Goal: Task Accomplishment & Management: Complete application form

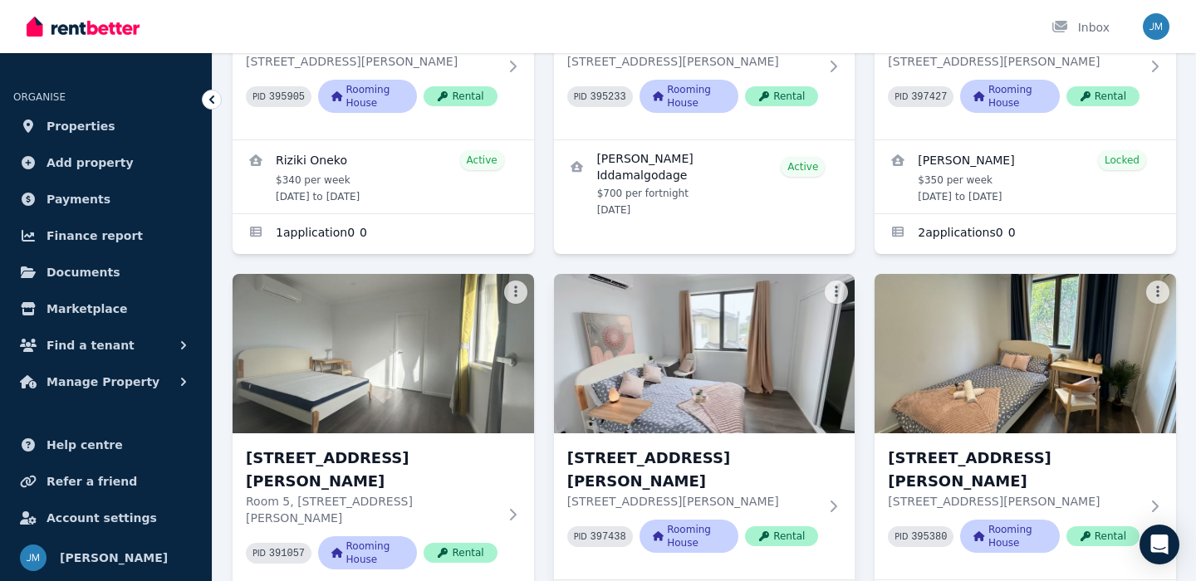
scroll to position [581, 0]
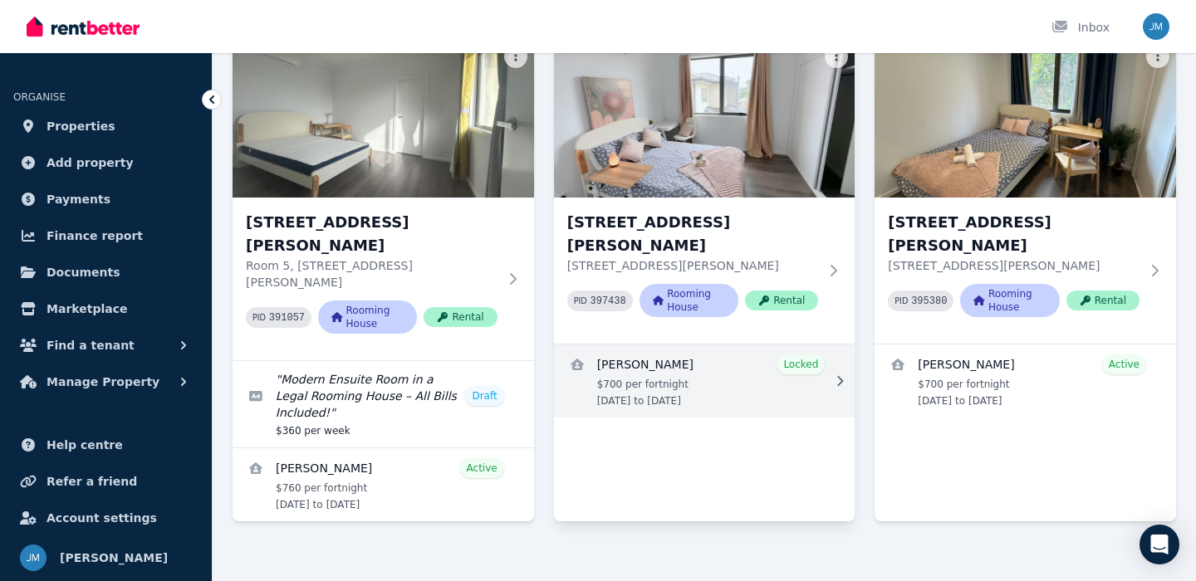
click at [736, 355] on link "View details for Eduardo Viveros" at bounding box center [704, 381] width 301 height 73
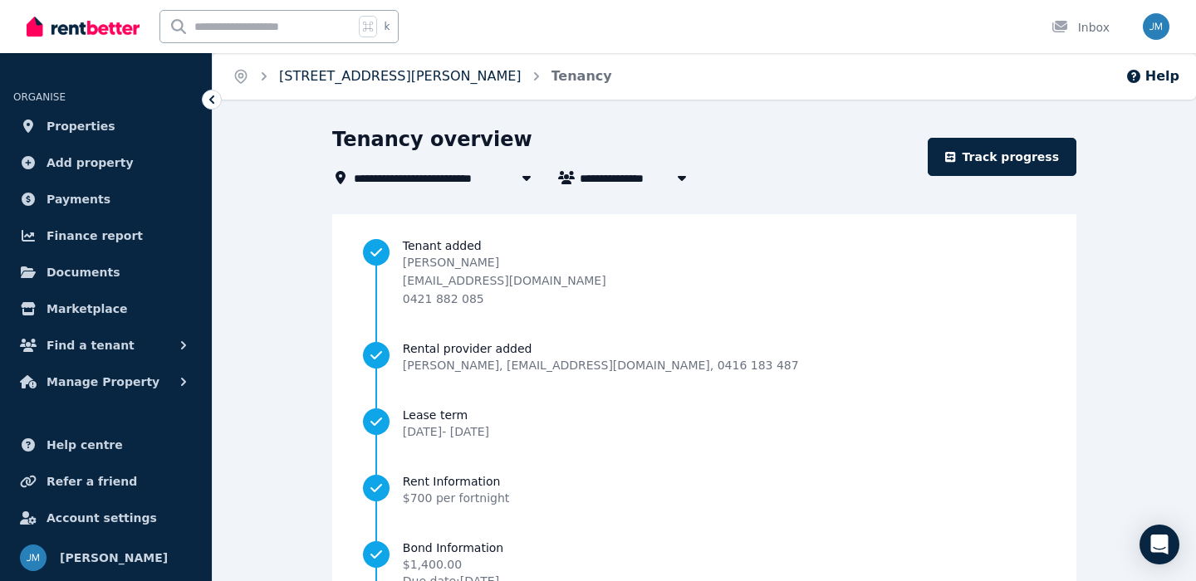
click at [447, 78] on link "[STREET_ADDRESS][PERSON_NAME]" at bounding box center [400, 76] width 242 height 16
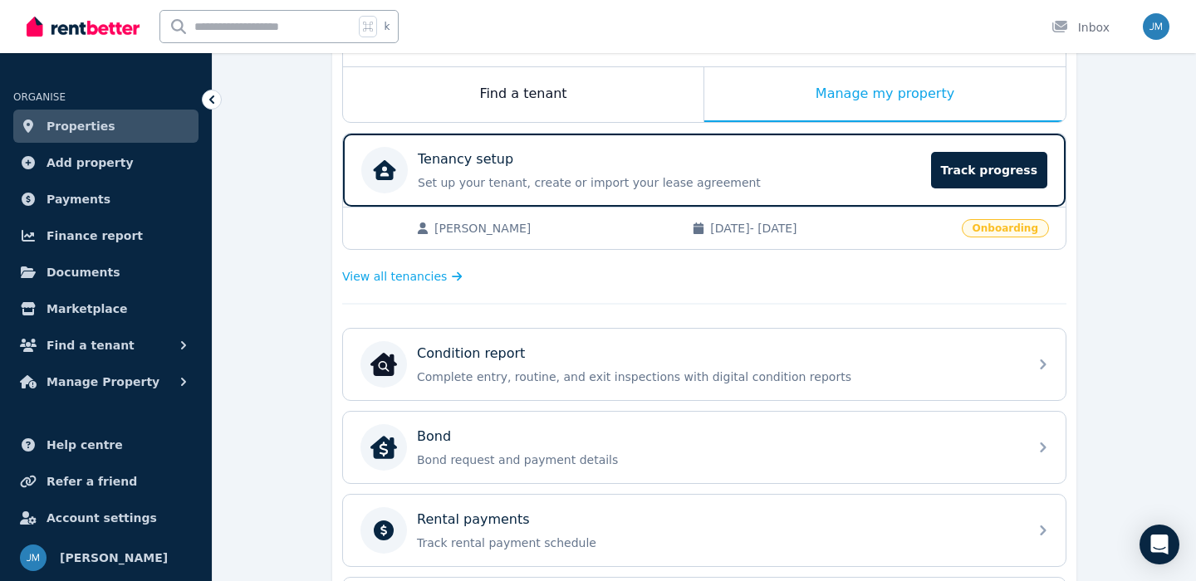
scroll to position [366, 0]
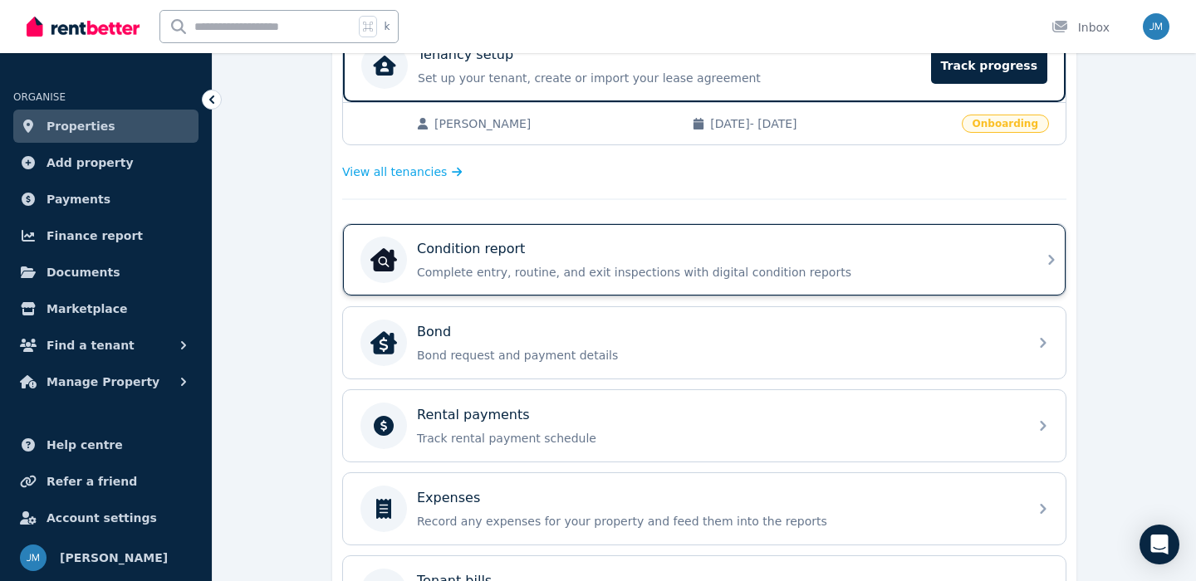
click at [510, 255] on p "Condition report" at bounding box center [471, 249] width 108 height 20
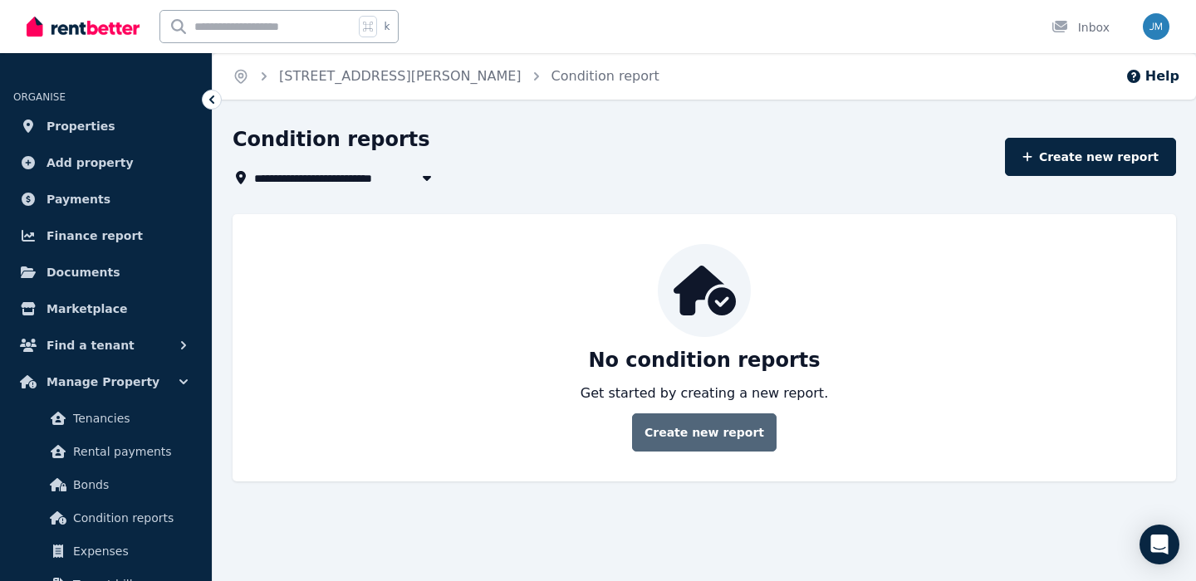
click at [707, 433] on link "Create new report" at bounding box center [704, 433] width 144 height 38
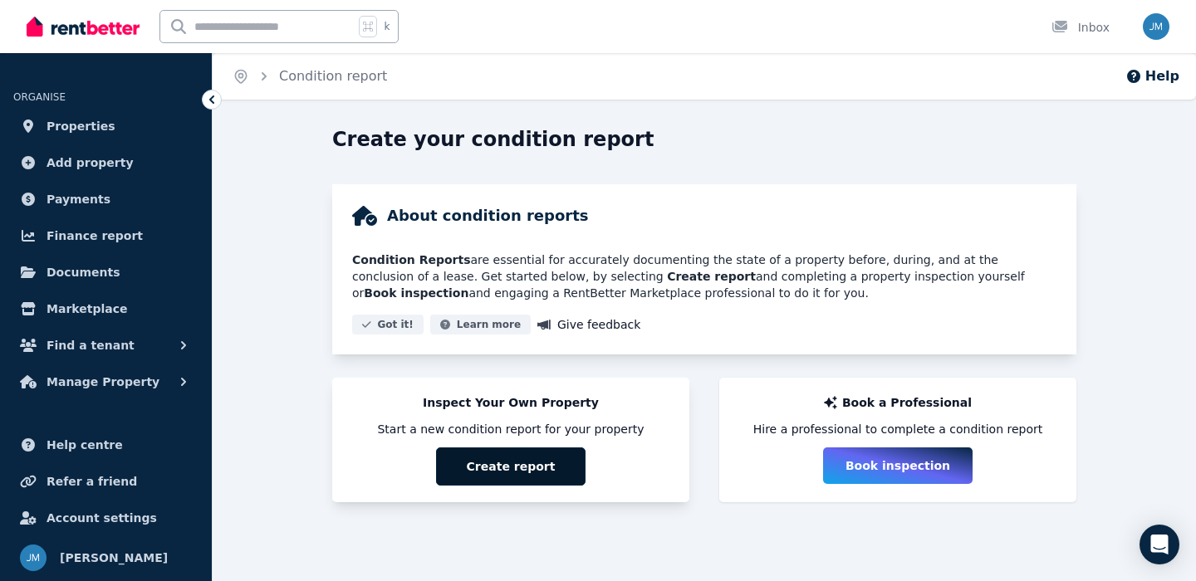
click at [550, 463] on button "Create report" at bounding box center [510, 467] width 149 height 38
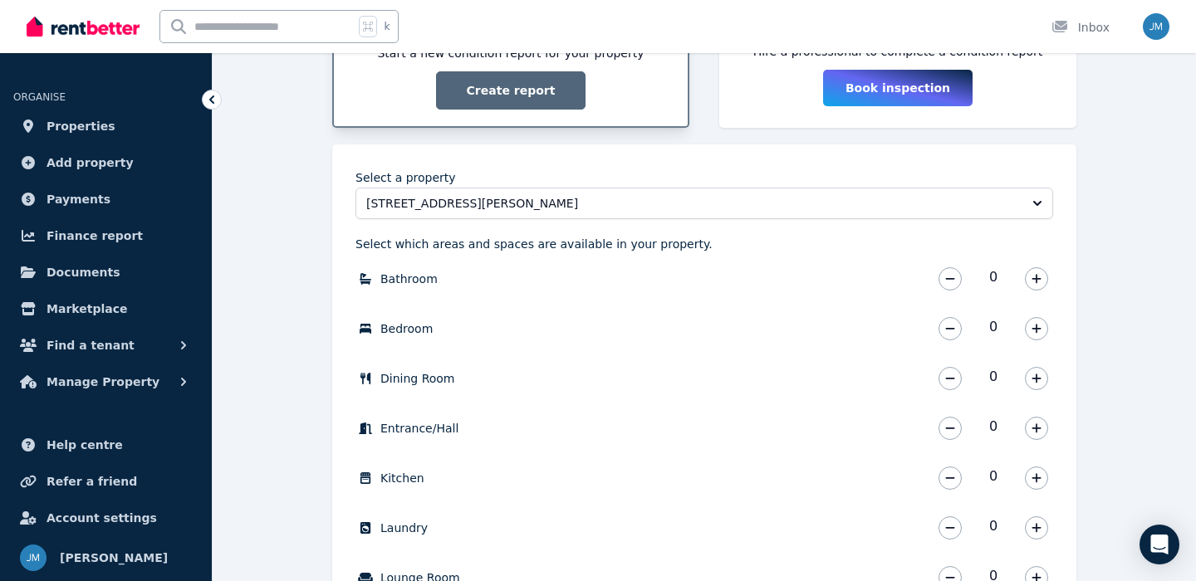
scroll to position [380, 0]
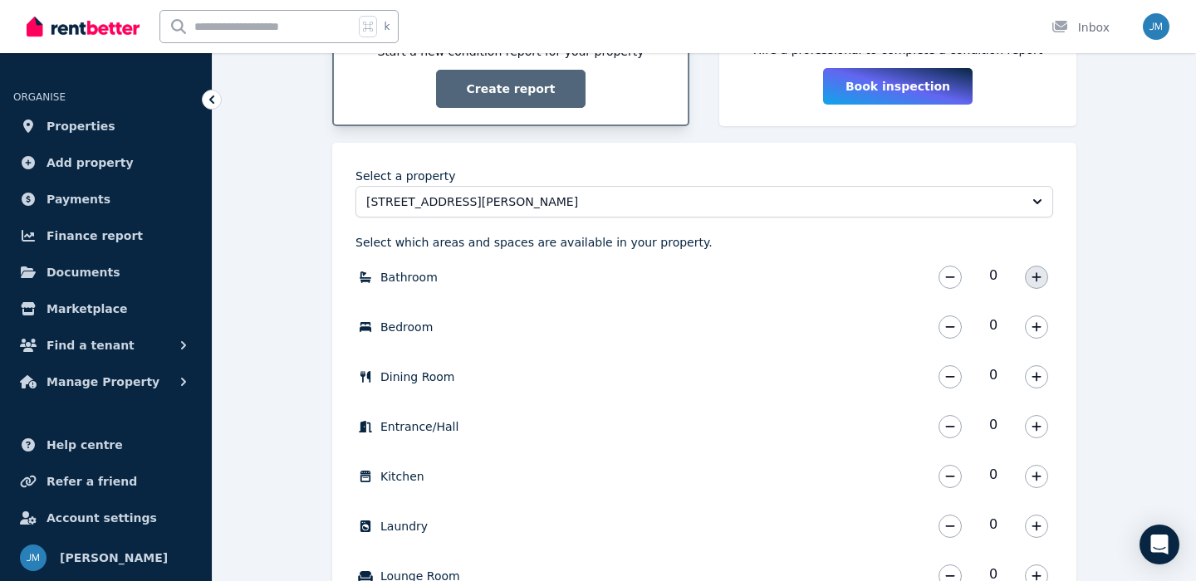
click at [1031, 277] on icon "button" at bounding box center [1036, 278] width 10 height 12
click at [1035, 320] on button "button" at bounding box center [1036, 327] width 23 height 23
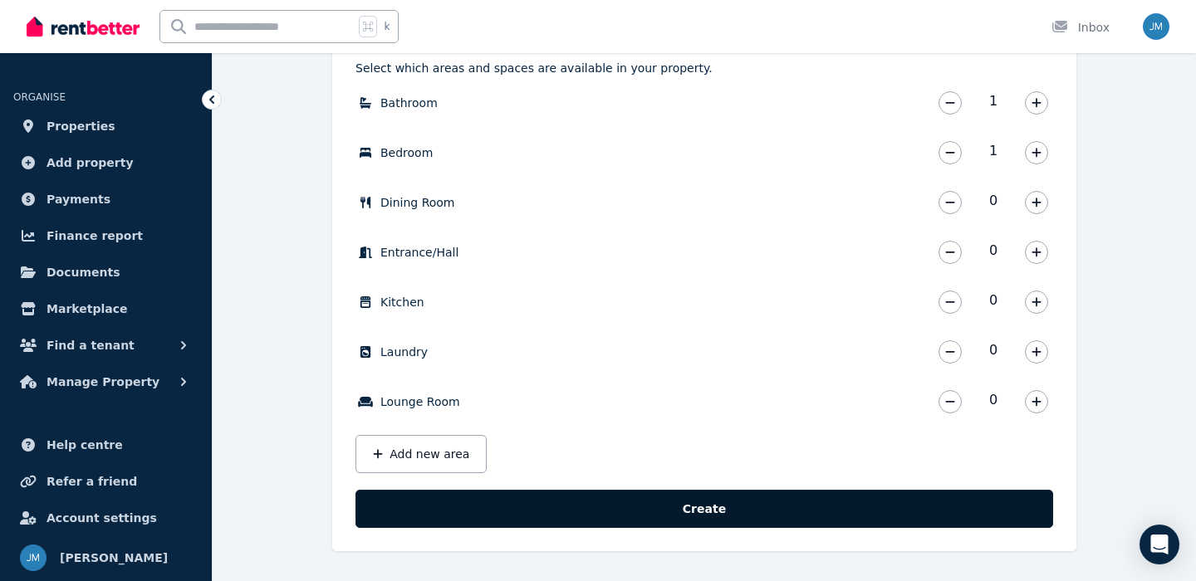
click at [791, 501] on button "Create" at bounding box center [704, 509] width 698 height 38
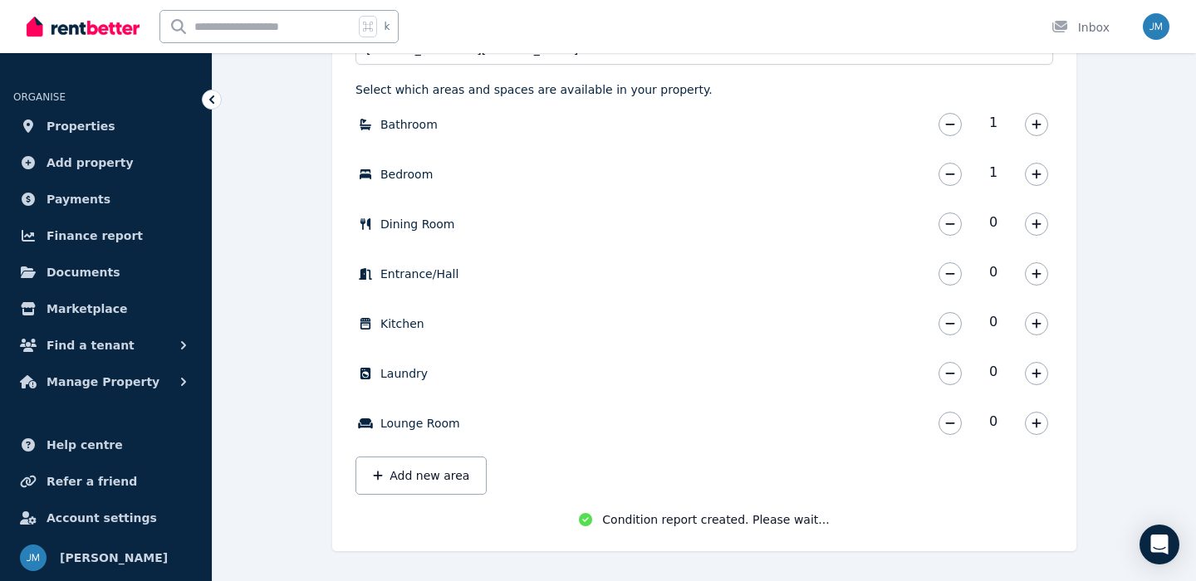
scroll to position [536, 0]
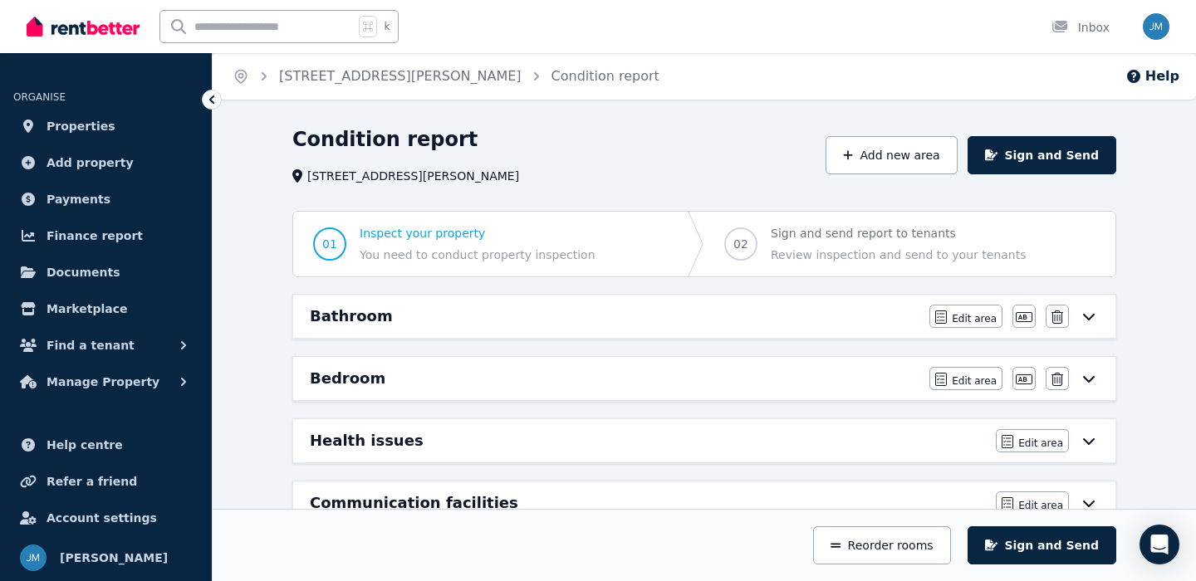
click at [1086, 320] on icon at bounding box center [1089, 316] width 20 height 13
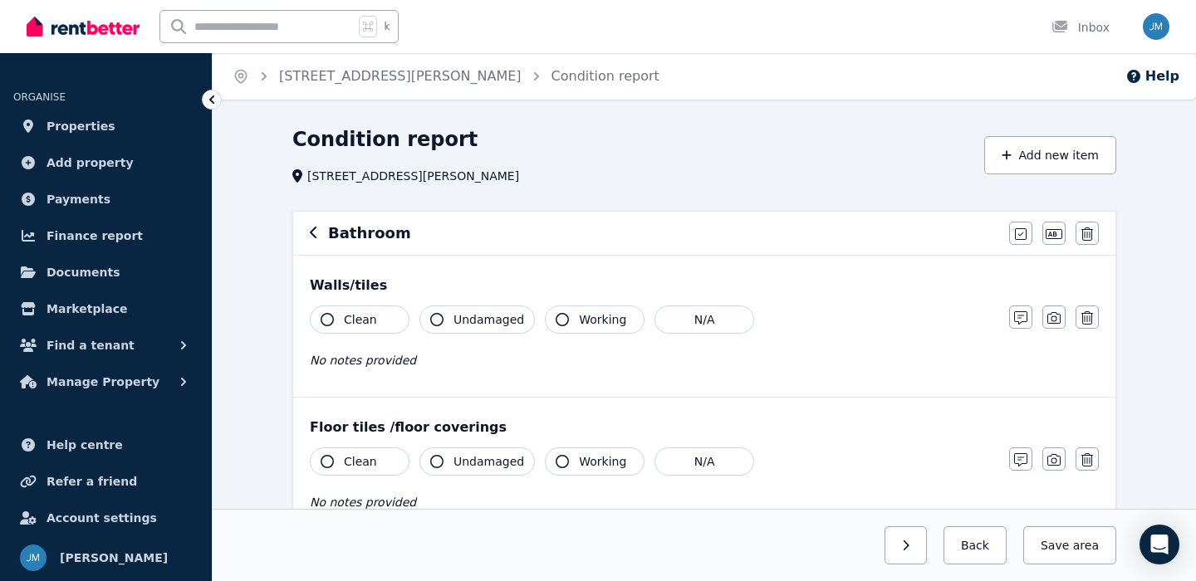
click at [477, 323] on span "Undamaged" at bounding box center [488, 319] width 71 height 17
click at [572, 317] on button "Working" at bounding box center [595, 320] width 100 height 28
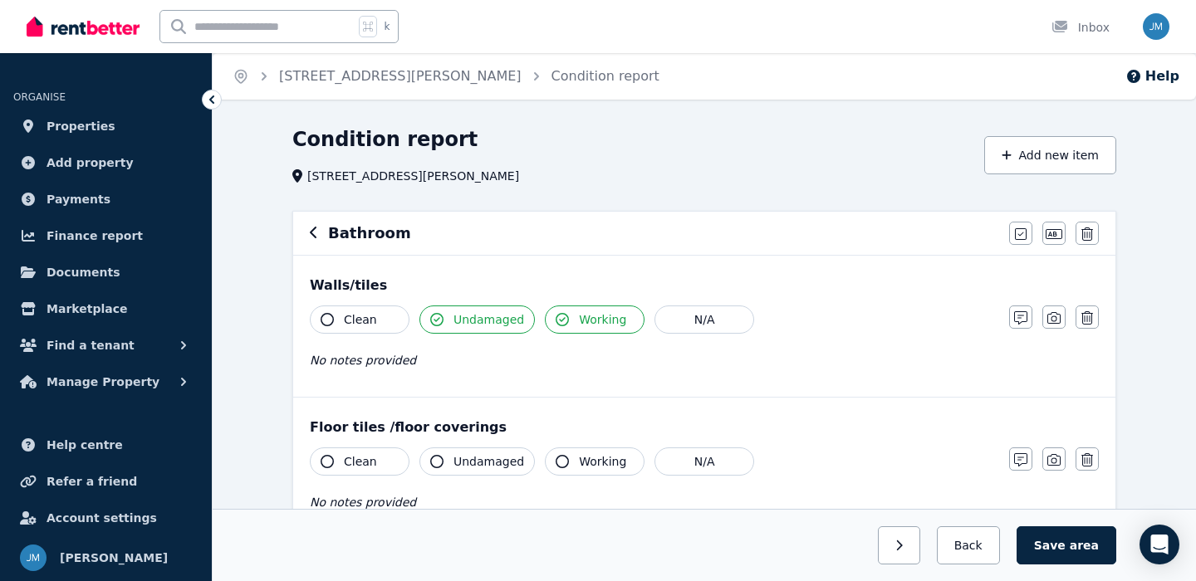
click at [362, 324] on span "Clean" at bounding box center [360, 319] width 33 height 17
click at [380, 466] on button "Clean" at bounding box center [360, 462] width 100 height 28
click at [478, 466] on span "Undamaged" at bounding box center [488, 461] width 71 height 17
click at [579, 465] on span "Working" at bounding box center [602, 461] width 47 height 17
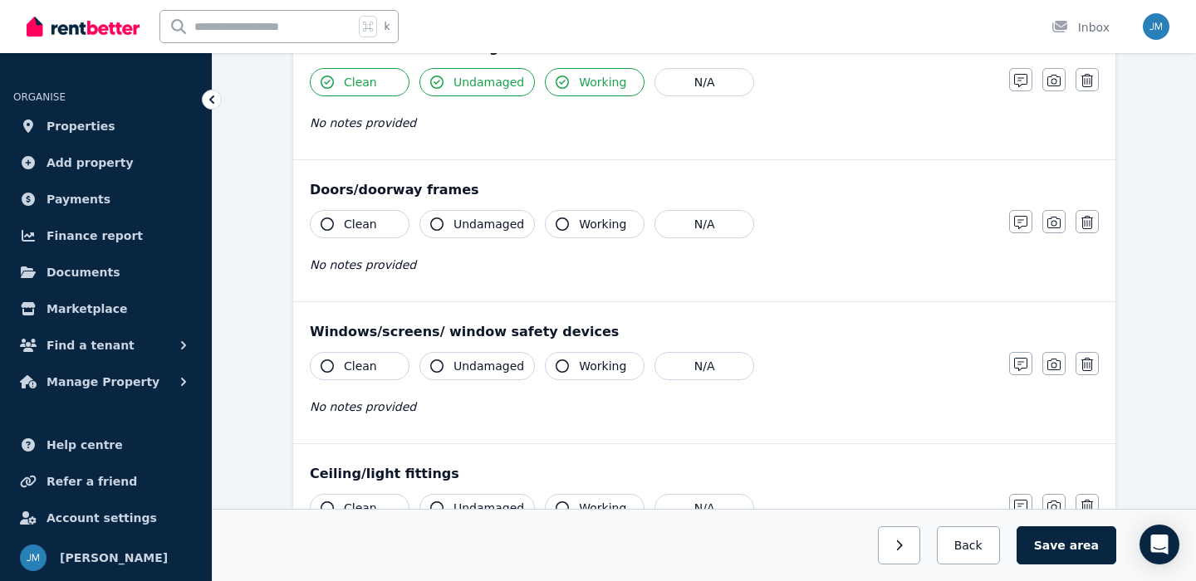
scroll to position [412, 0]
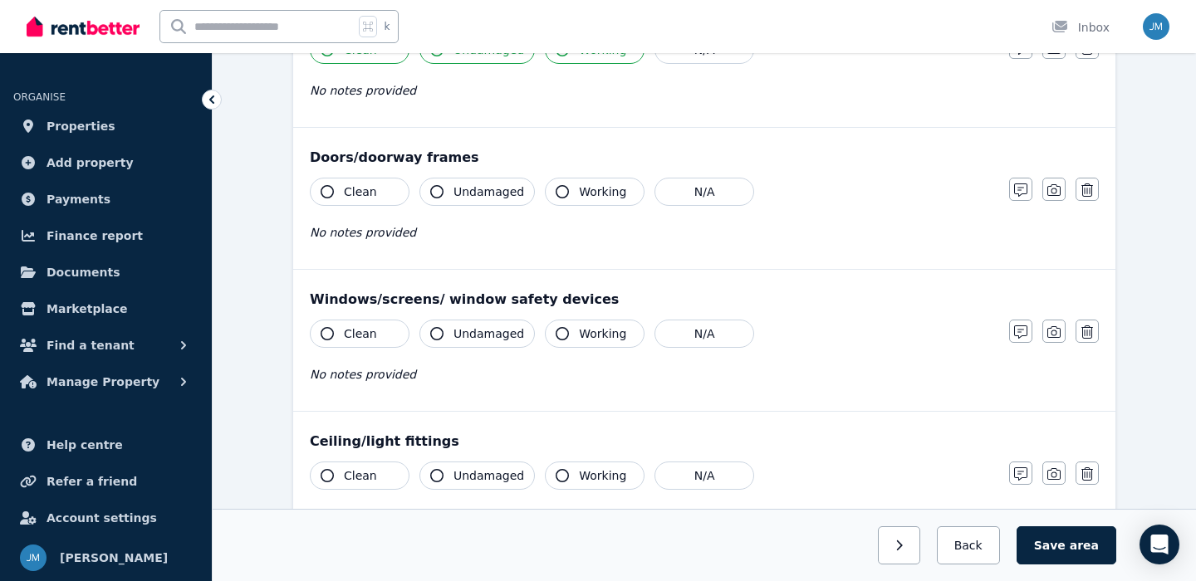
click at [363, 192] on span "Clean" at bounding box center [360, 192] width 33 height 17
click at [456, 197] on span "Undamaged" at bounding box center [488, 192] width 71 height 17
click at [556, 194] on icon "button" at bounding box center [562, 191] width 13 height 13
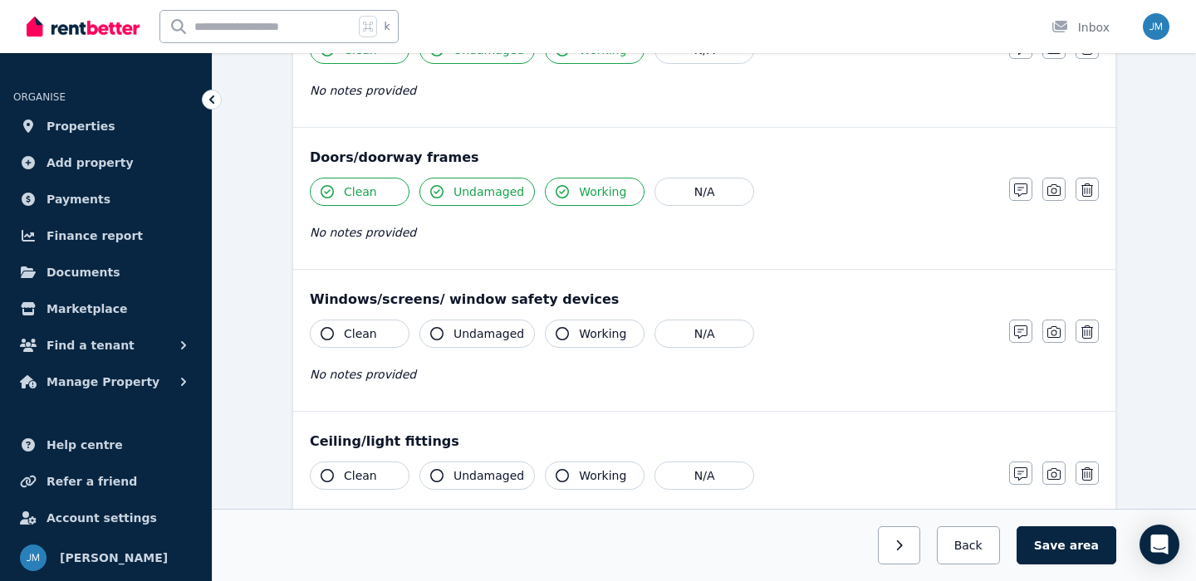
click at [353, 336] on span "Clean" at bounding box center [360, 334] width 33 height 17
click at [482, 336] on span "Undamaged" at bounding box center [488, 334] width 71 height 17
click at [576, 344] on button "Working" at bounding box center [595, 334] width 100 height 28
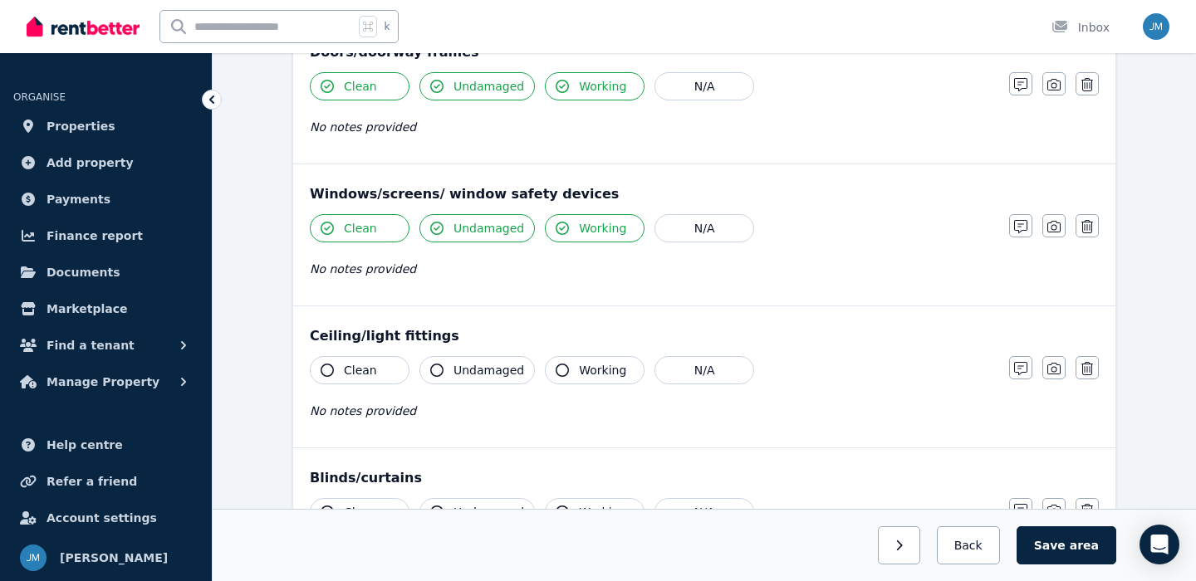
scroll to position [519, 0]
click at [365, 360] on span "Clean" at bounding box center [360, 368] width 33 height 17
click at [482, 378] on button "Undamaged" at bounding box center [476, 369] width 115 height 28
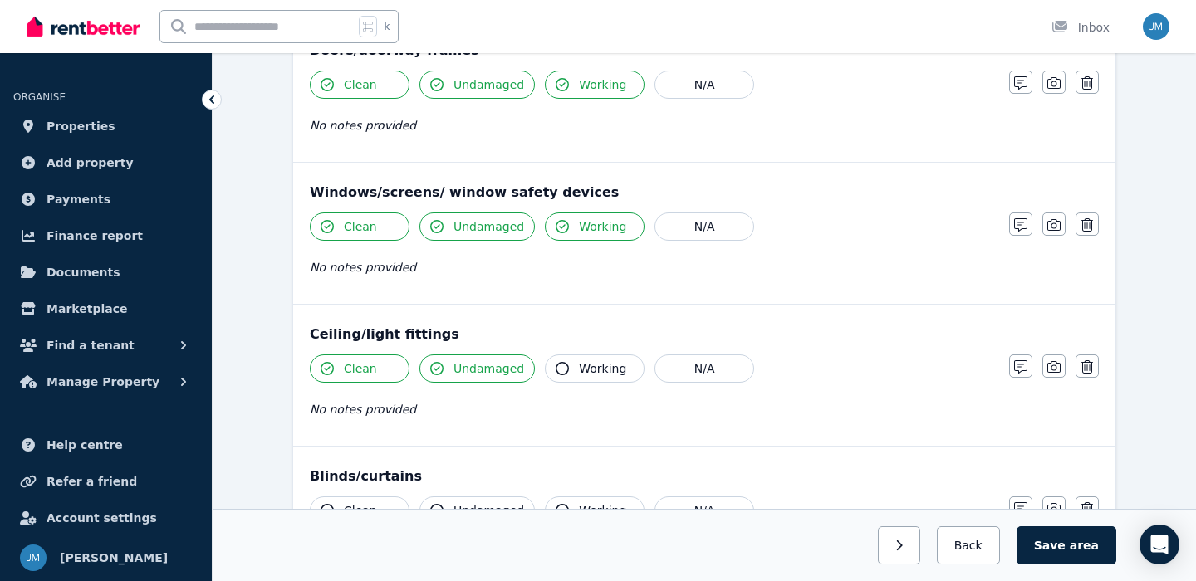
click at [579, 373] on span "Working" at bounding box center [602, 368] width 47 height 17
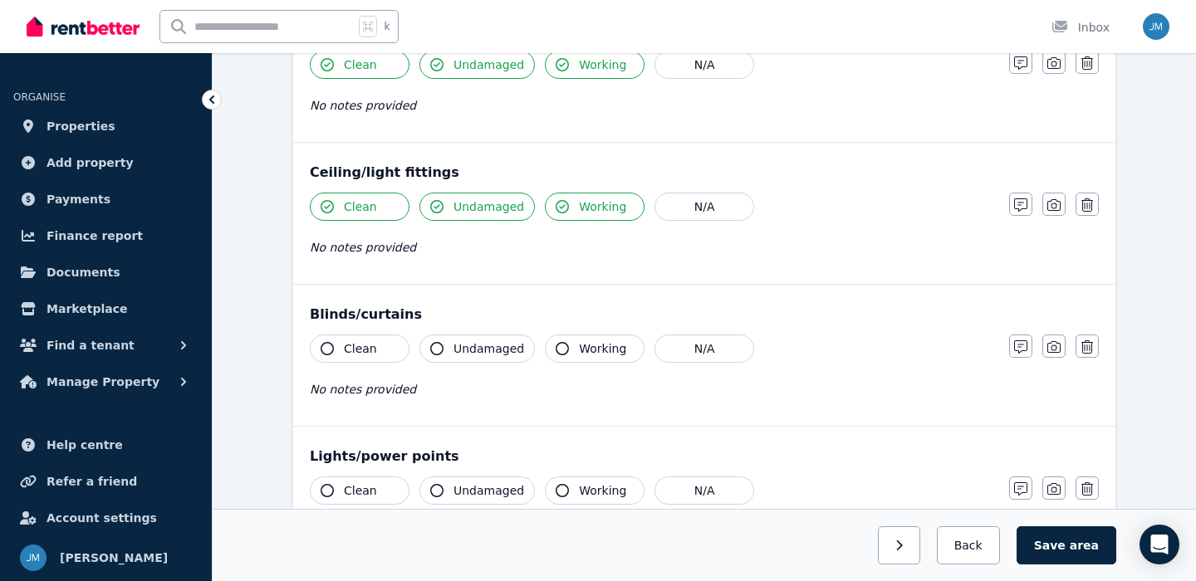
scroll to position [694, 0]
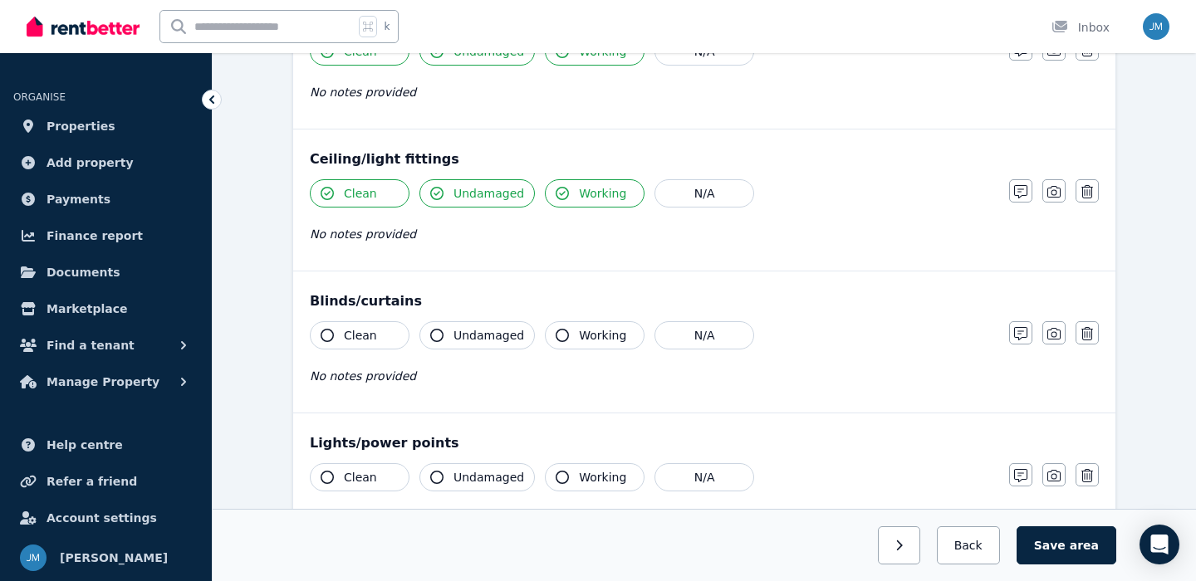
click at [341, 329] on button "Clean" at bounding box center [360, 335] width 100 height 28
click at [476, 333] on span "Undamaged" at bounding box center [488, 335] width 71 height 17
click at [585, 338] on span "Working" at bounding box center [602, 335] width 47 height 17
click at [375, 477] on button "Clean" at bounding box center [360, 477] width 100 height 28
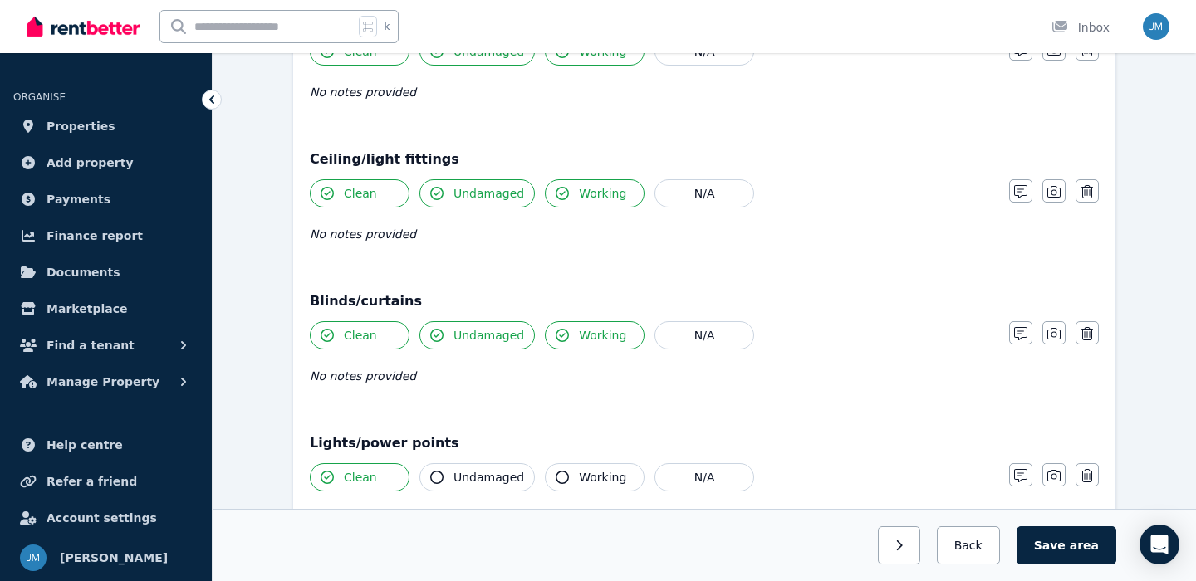
click at [452, 477] on button "Undamaged" at bounding box center [476, 477] width 115 height 28
click at [560, 476] on icon "button" at bounding box center [562, 477] width 13 height 13
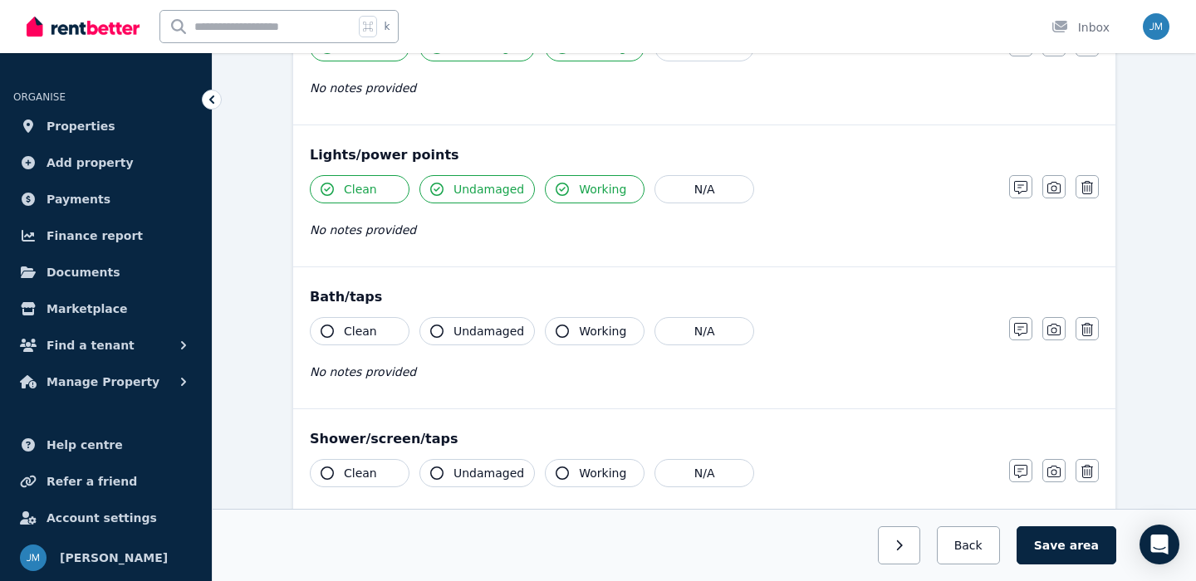
scroll to position [1006, 0]
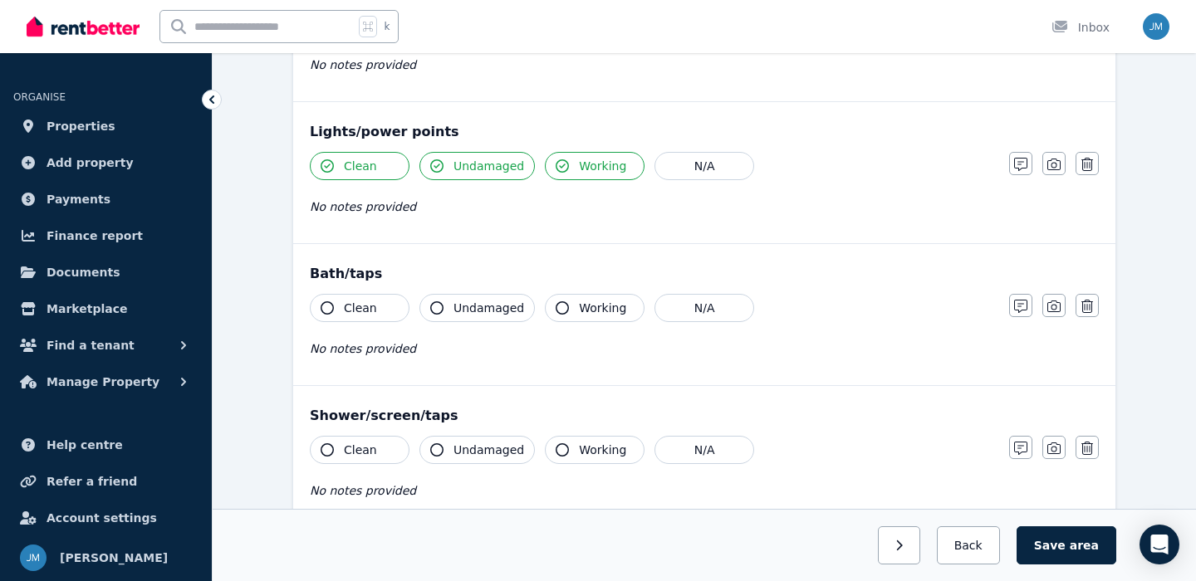
click at [375, 306] on button "Clean" at bounding box center [360, 308] width 100 height 28
click at [472, 306] on span "Undamaged" at bounding box center [488, 308] width 71 height 17
click at [579, 310] on span "Working" at bounding box center [602, 308] width 47 height 17
click at [340, 458] on button "Clean" at bounding box center [360, 450] width 100 height 28
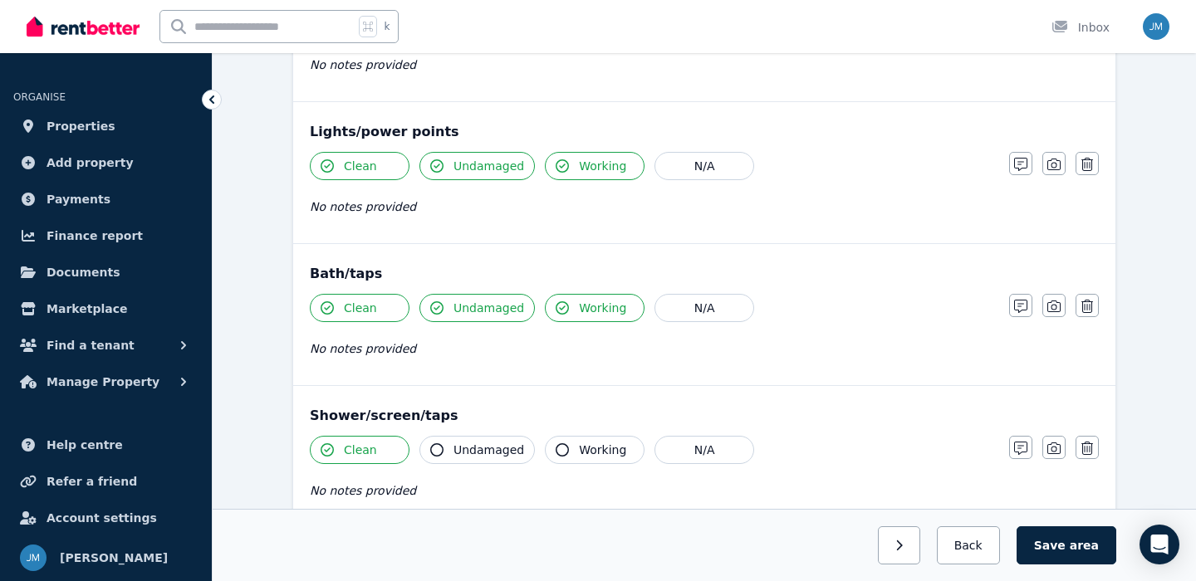
click at [451, 456] on button "Undamaged" at bounding box center [476, 450] width 115 height 28
click at [579, 453] on span "Working" at bounding box center [602, 450] width 47 height 17
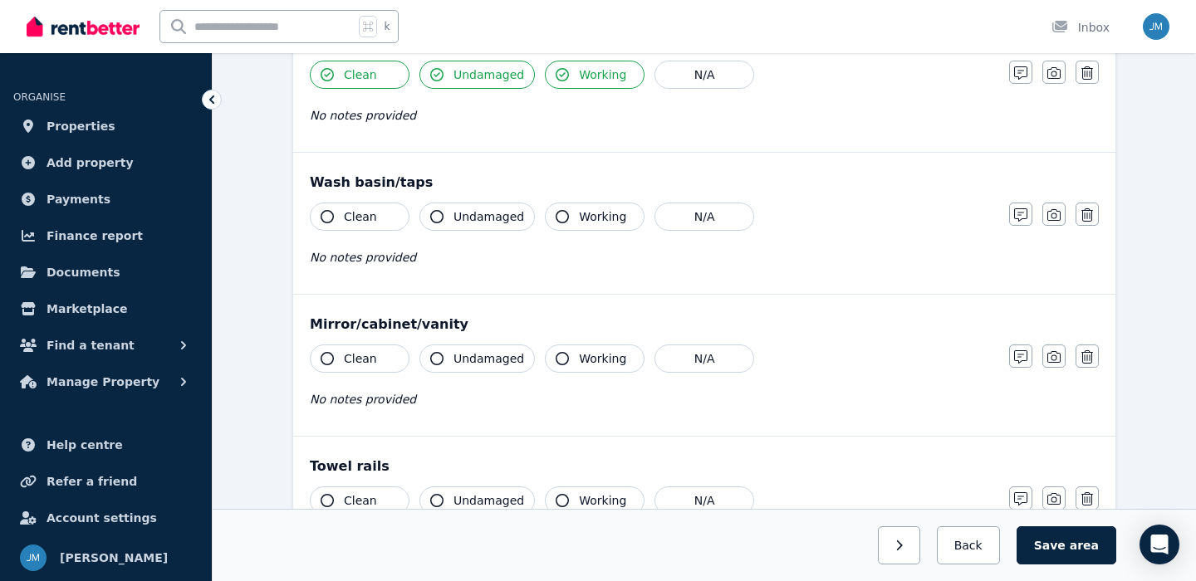
scroll to position [1382, 0]
click at [376, 219] on button "Clean" at bounding box center [360, 216] width 100 height 28
click at [474, 224] on button "Undamaged" at bounding box center [476, 216] width 115 height 28
click at [582, 219] on span "Working" at bounding box center [602, 216] width 47 height 17
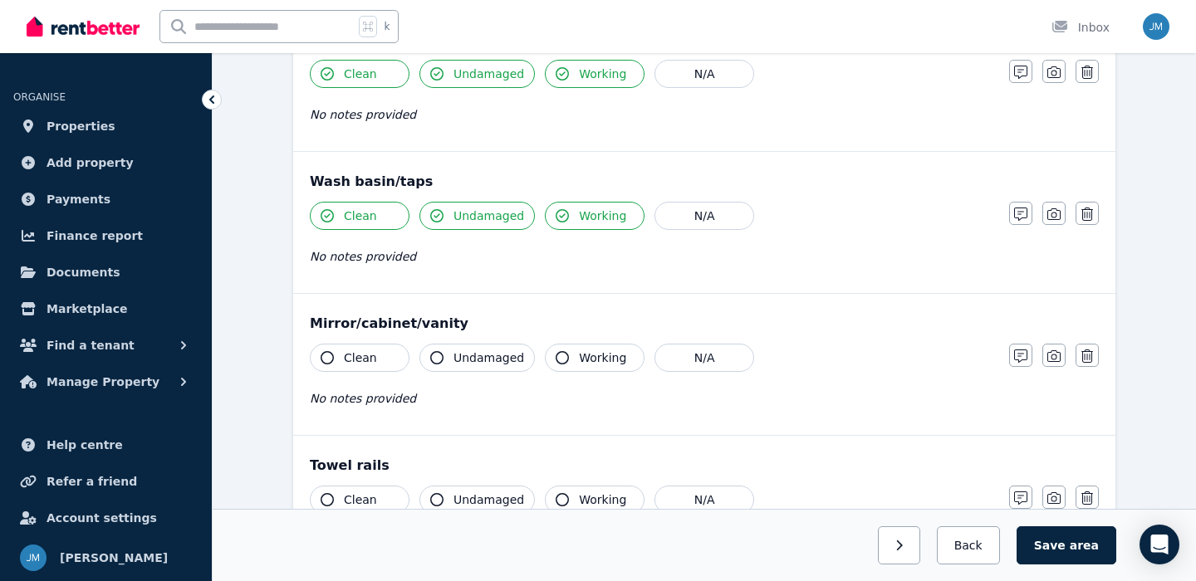
click at [380, 350] on button "Clean" at bounding box center [360, 358] width 100 height 28
click at [472, 360] on span "Undamaged" at bounding box center [488, 358] width 71 height 17
click at [579, 370] on button "Working" at bounding box center [595, 358] width 100 height 28
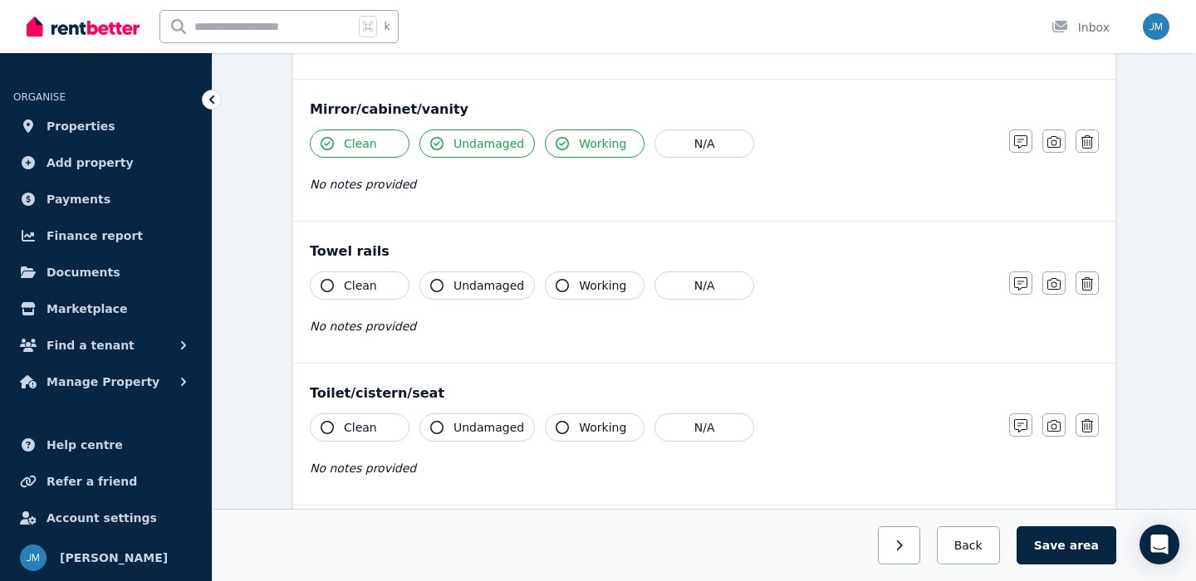
scroll to position [1597, 0]
click at [376, 288] on button "Clean" at bounding box center [360, 285] width 100 height 28
click at [454, 290] on span "Undamaged" at bounding box center [488, 285] width 71 height 17
click at [571, 296] on button "Working" at bounding box center [595, 285] width 100 height 28
click at [367, 422] on span "Clean" at bounding box center [360, 427] width 33 height 17
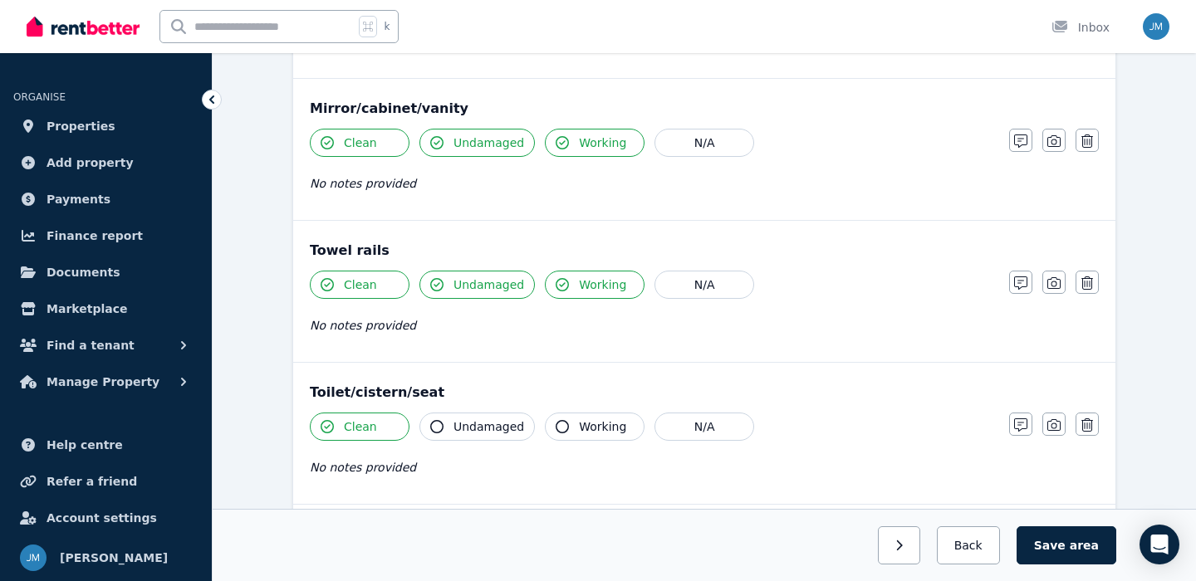
click at [465, 425] on span "Undamaged" at bounding box center [488, 427] width 71 height 17
click at [579, 425] on span "Working" at bounding box center [602, 427] width 47 height 17
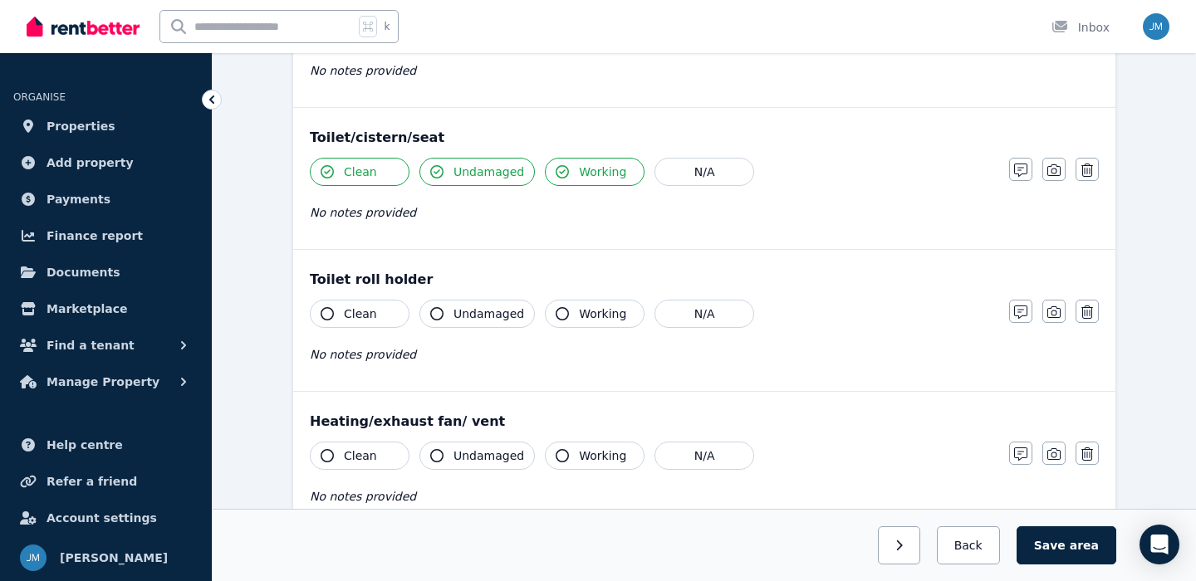
scroll to position [1891, 0]
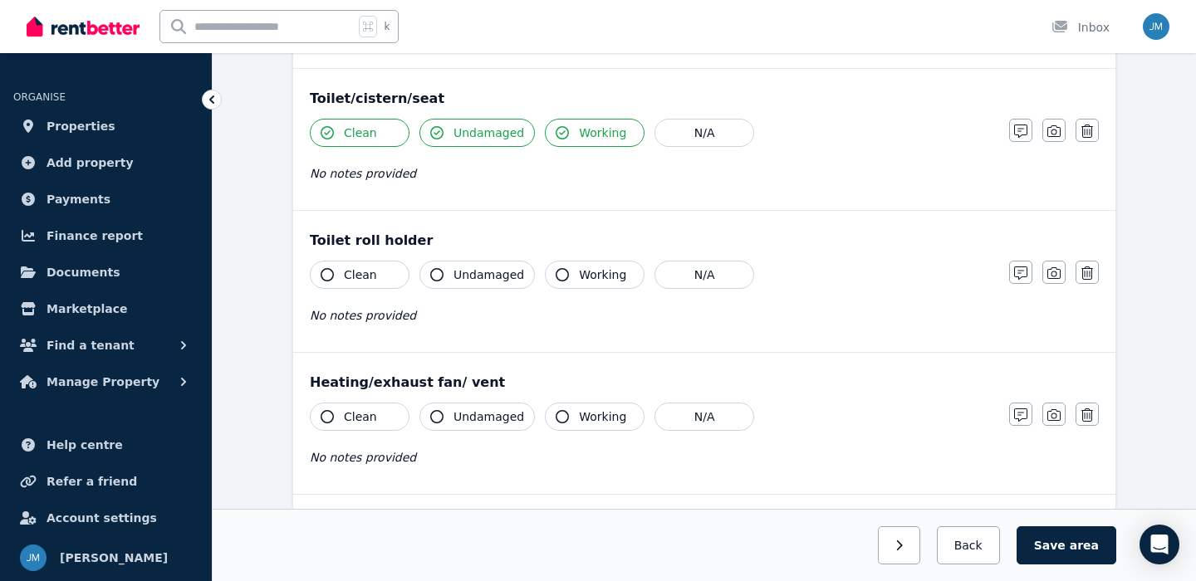
click at [389, 282] on button "Clean" at bounding box center [360, 275] width 100 height 28
click at [465, 286] on button "Undamaged" at bounding box center [476, 275] width 115 height 28
click at [576, 284] on button "Working" at bounding box center [595, 275] width 100 height 28
click at [380, 411] on button "Clean" at bounding box center [360, 417] width 100 height 28
click at [456, 411] on span "Undamaged" at bounding box center [488, 417] width 71 height 17
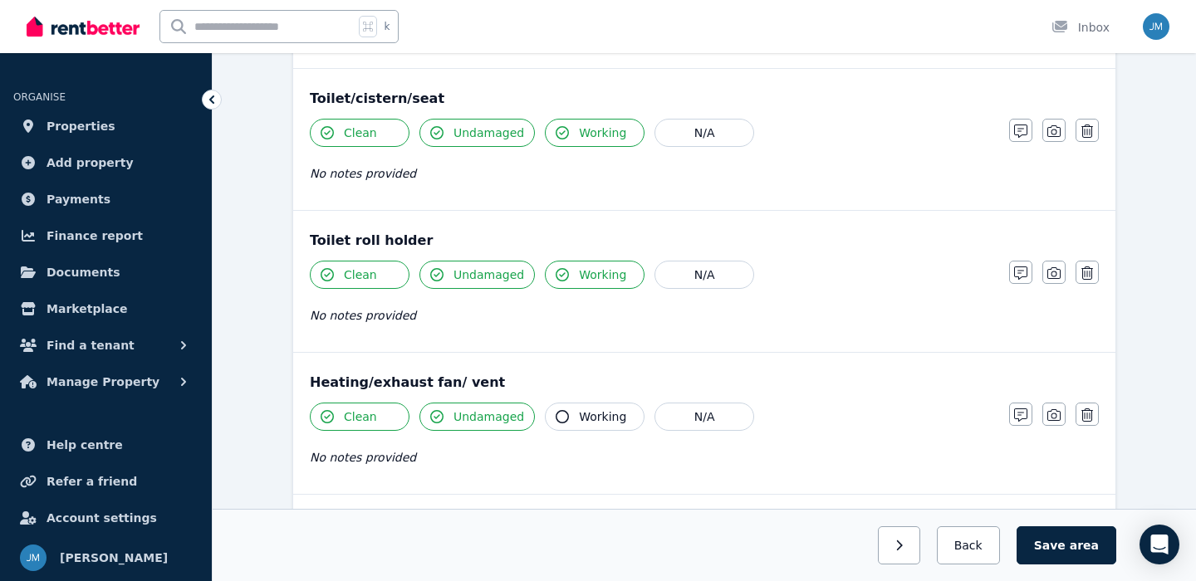
click at [585, 418] on span "Working" at bounding box center [602, 417] width 47 height 17
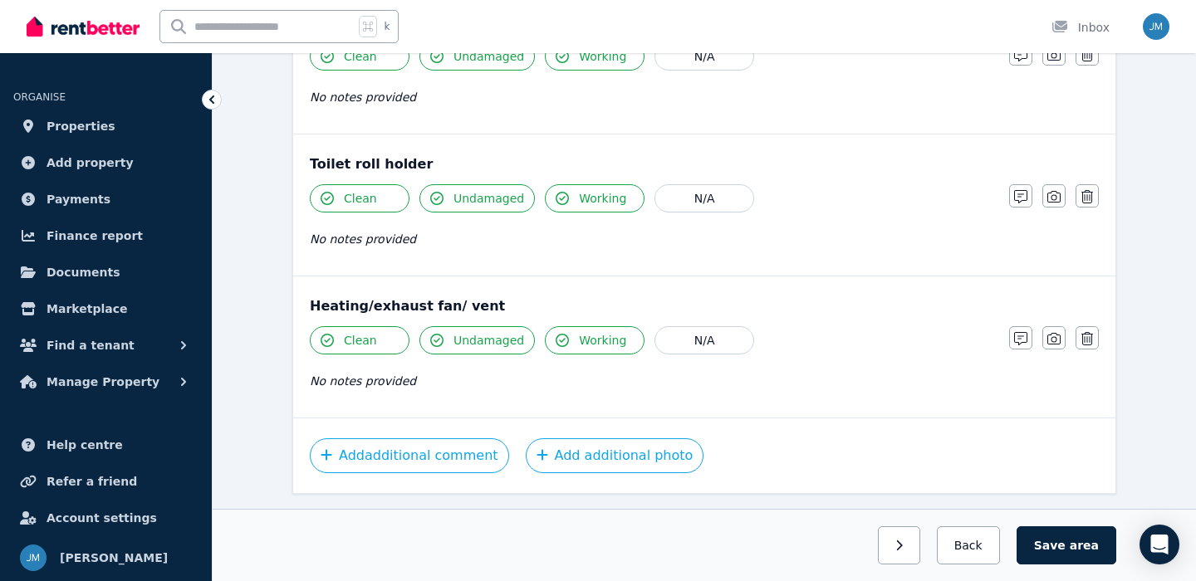
scroll to position [2012, 0]
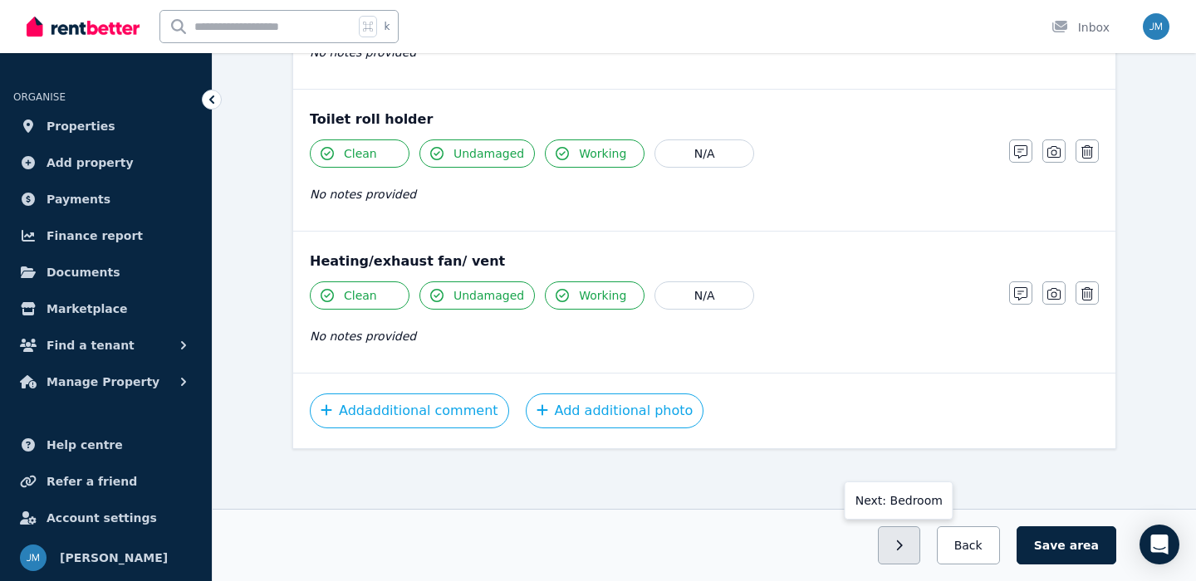
click at [903, 548] on icon "button" at bounding box center [898, 546] width 7 height 12
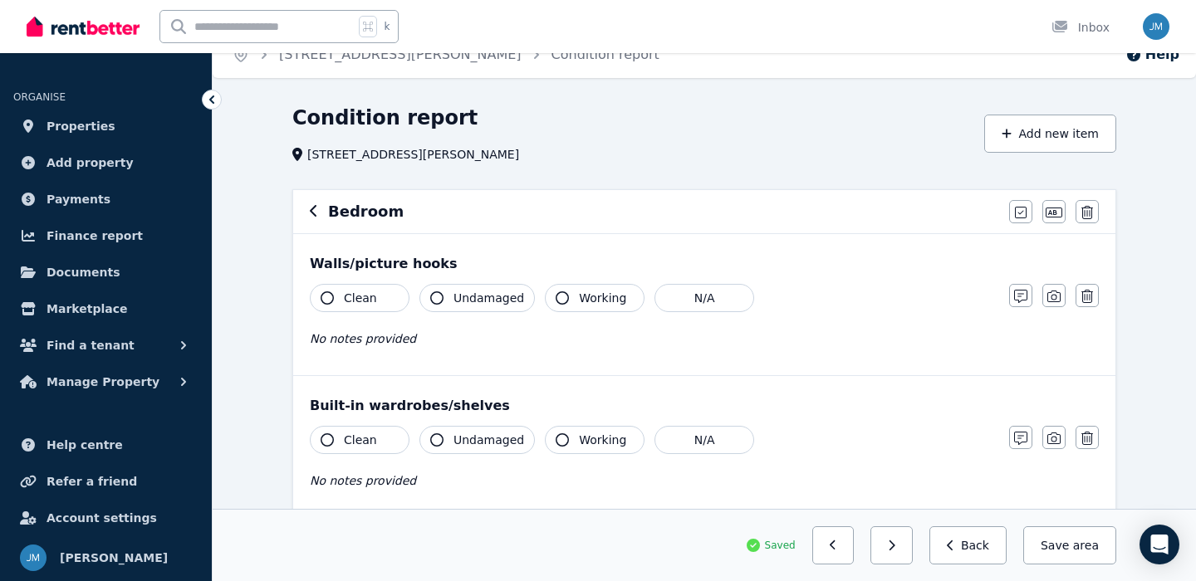
scroll to position [0, 0]
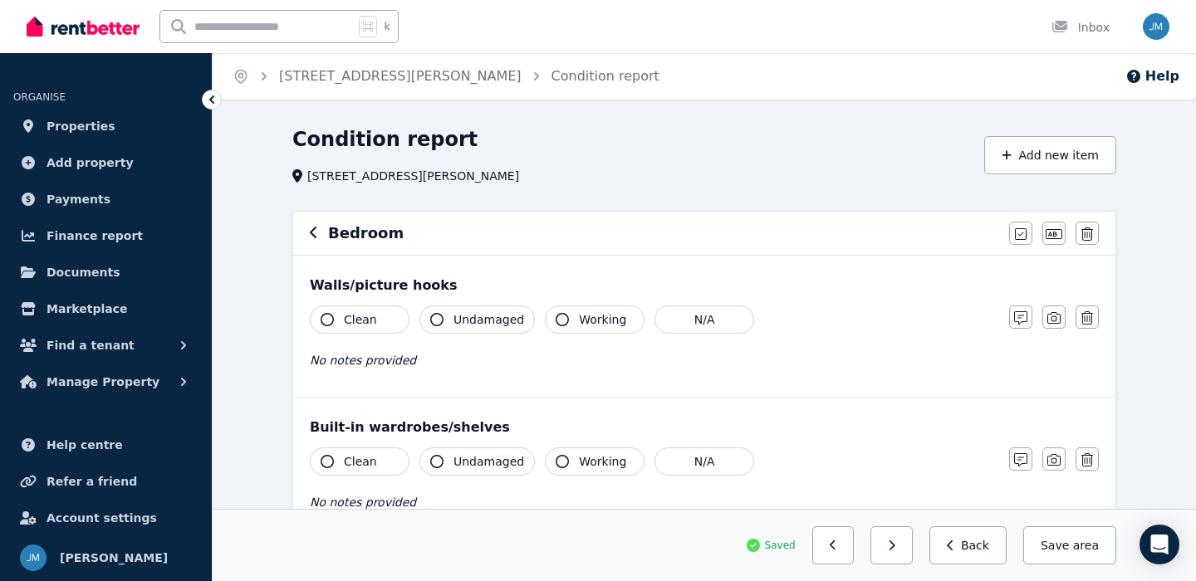
click at [390, 327] on button "Clean" at bounding box center [360, 320] width 100 height 28
click at [460, 327] on span "Undamaged" at bounding box center [488, 319] width 71 height 17
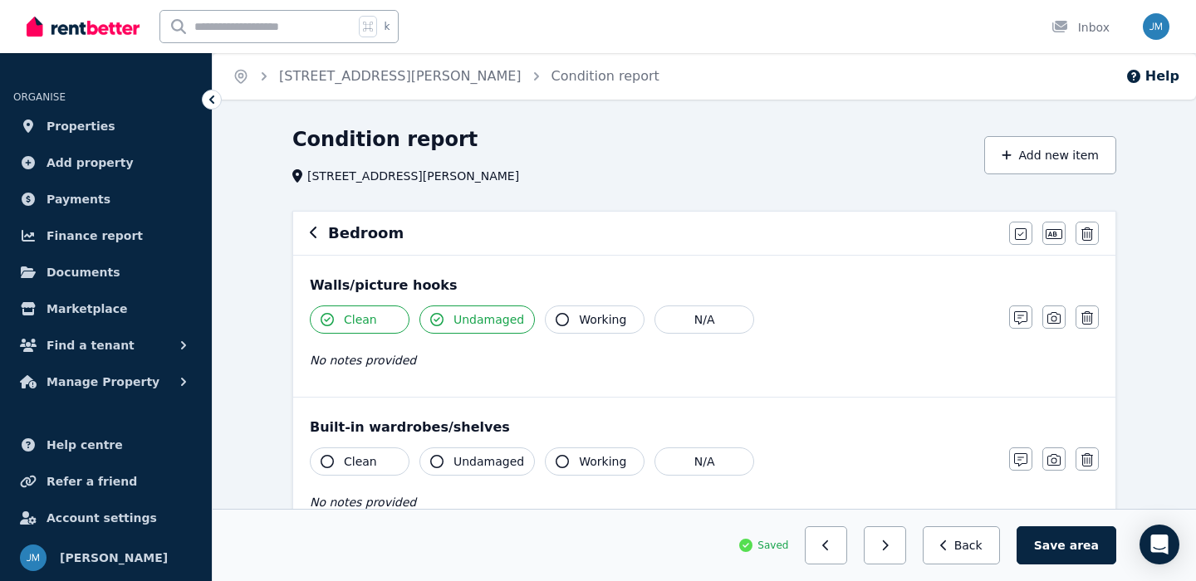
click at [551, 326] on button "Working" at bounding box center [595, 320] width 100 height 28
click at [384, 450] on button "Clean" at bounding box center [360, 462] width 100 height 28
click at [467, 455] on span "Undamaged" at bounding box center [488, 461] width 71 height 17
click at [580, 461] on span "Working" at bounding box center [602, 461] width 47 height 17
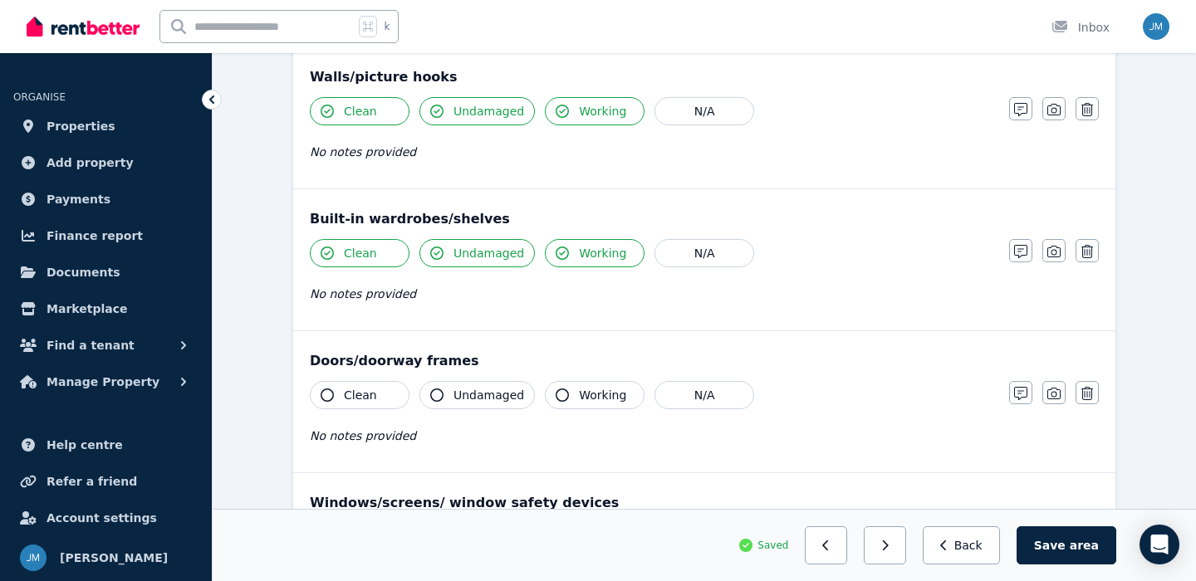
scroll to position [213, 0]
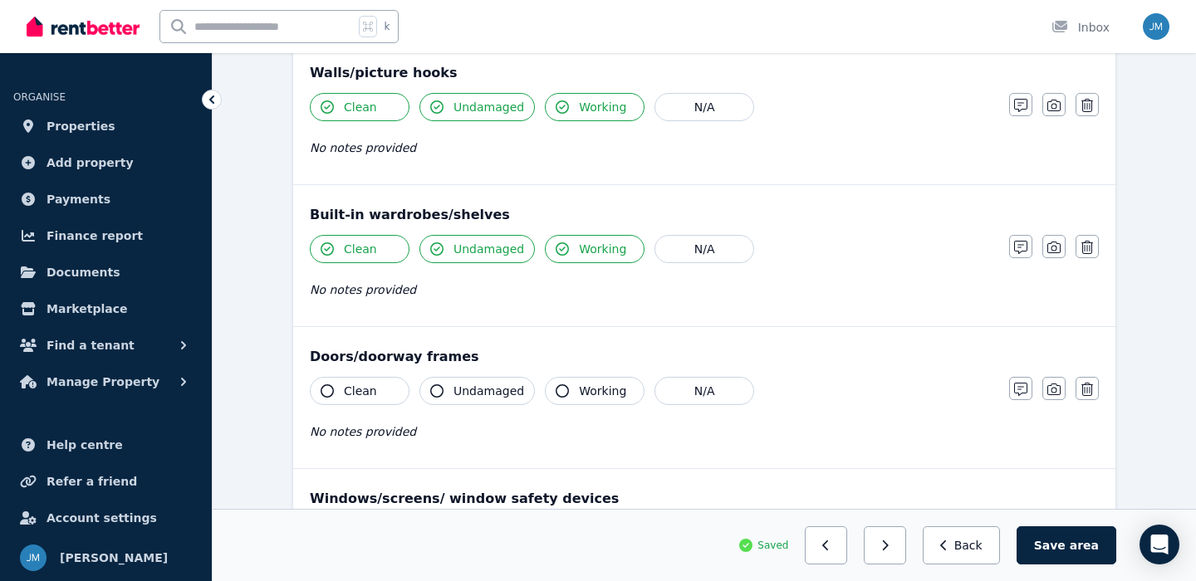
click at [399, 384] on button "Clean" at bounding box center [360, 391] width 100 height 28
click at [439, 386] on icon "button" at bounding box center [436, 390] width 13 height 13
click at [551, 399] on button "Working" at bounding box center [595, 391] width 100 height 28
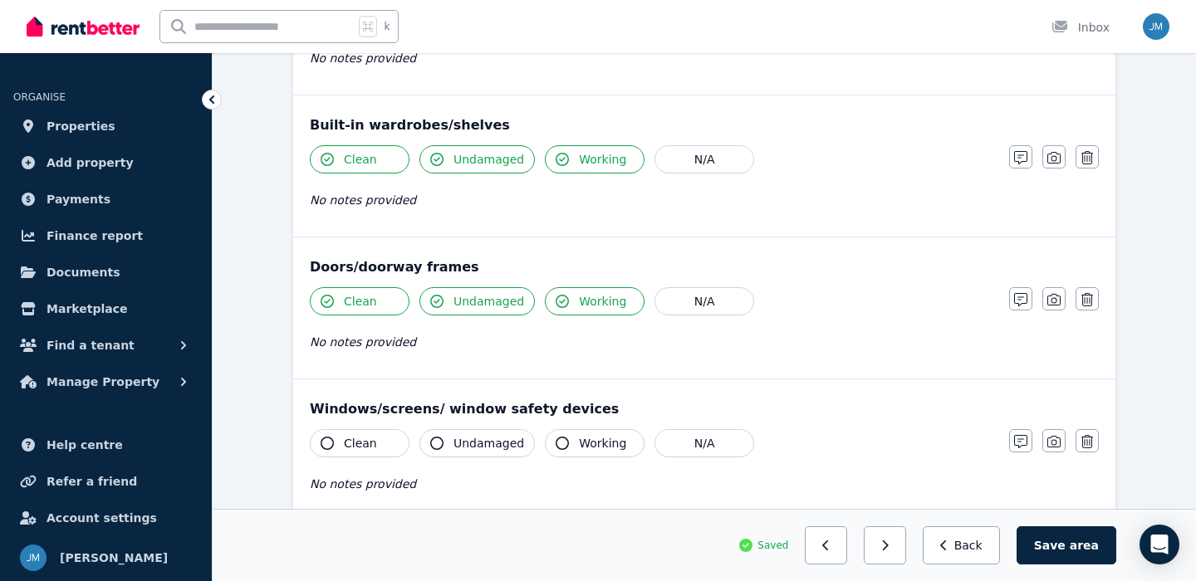
scroll to position [340, 0]
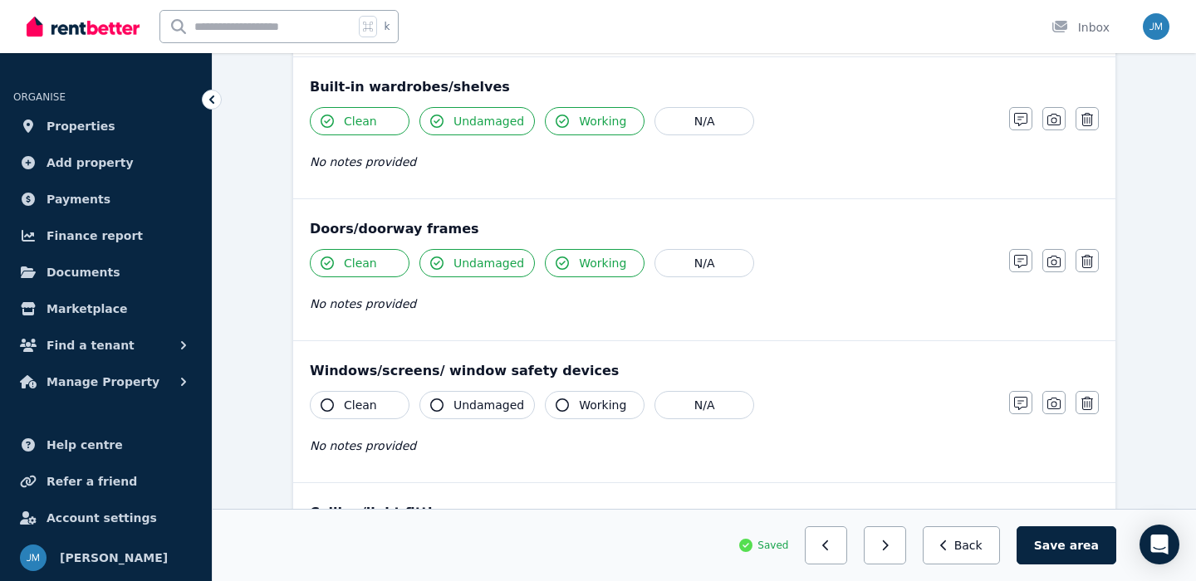
click at [368, 404] on span "Clean" at bounding box center [360, 405] width 33 height 17
click at [459, 404] on span "Undamaged" at bounding box center [488, 405] width 71 height 17
click at [579, 405] on span "Working" at bounding box center [602, 405] width 47 height 17
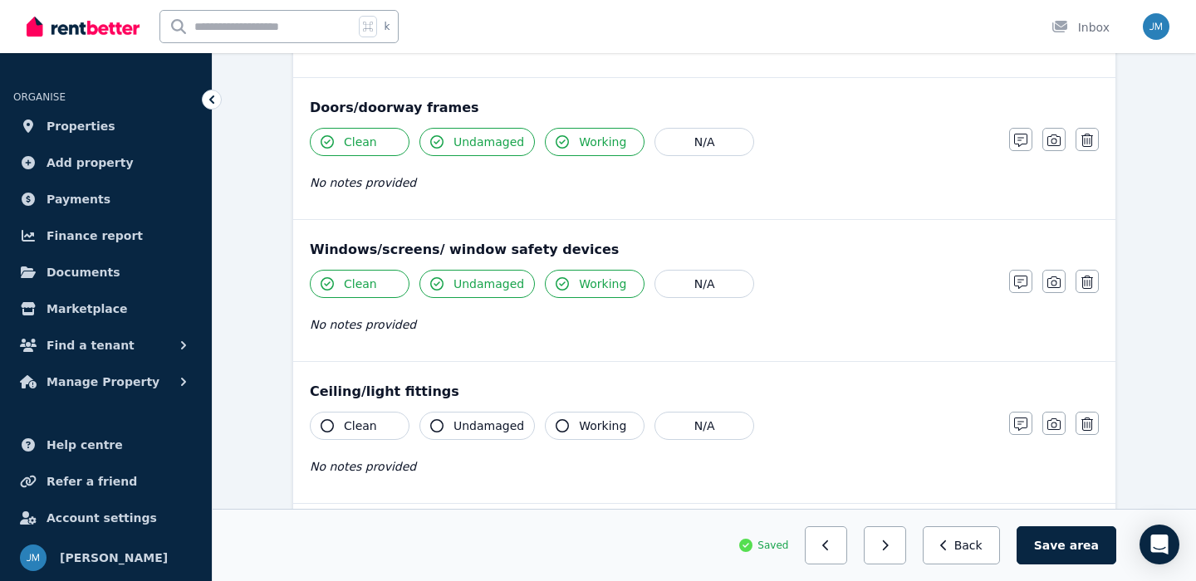
scroll to position [471, 0]
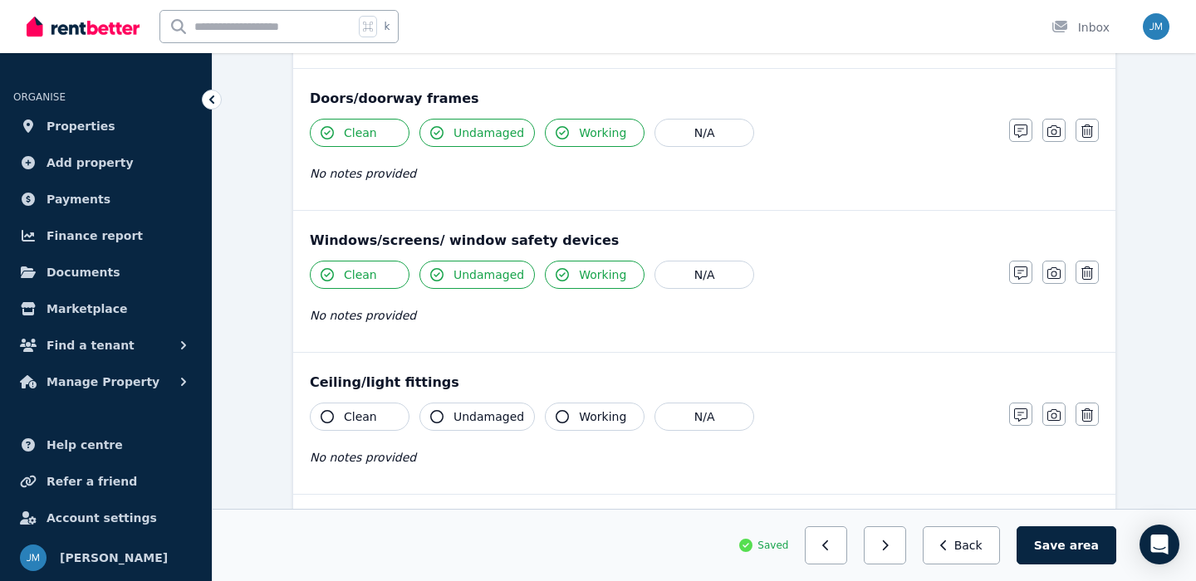
click at [384, 409] on button "Clean" at bounding box center [360, 417] width 100 height 28
click at [453, 416] on button "Undamaged" at bounding box center [476, 417] width 115 height 28
click at [566, 423] on button "Working" at bounding box center [595, 417] width 100 height 28
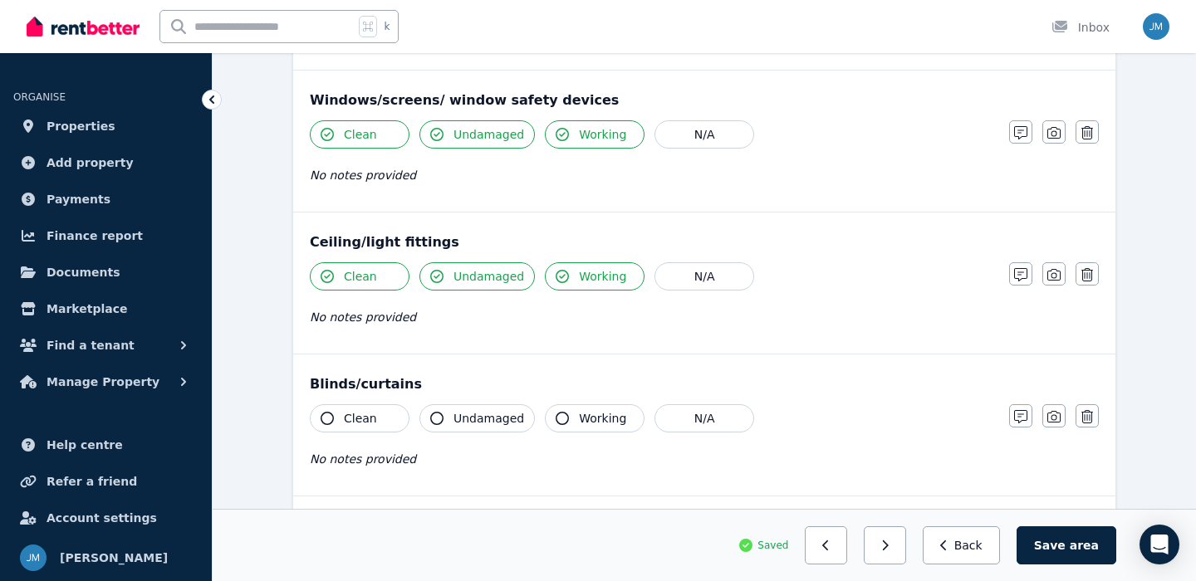
scroll to position [618, 0]
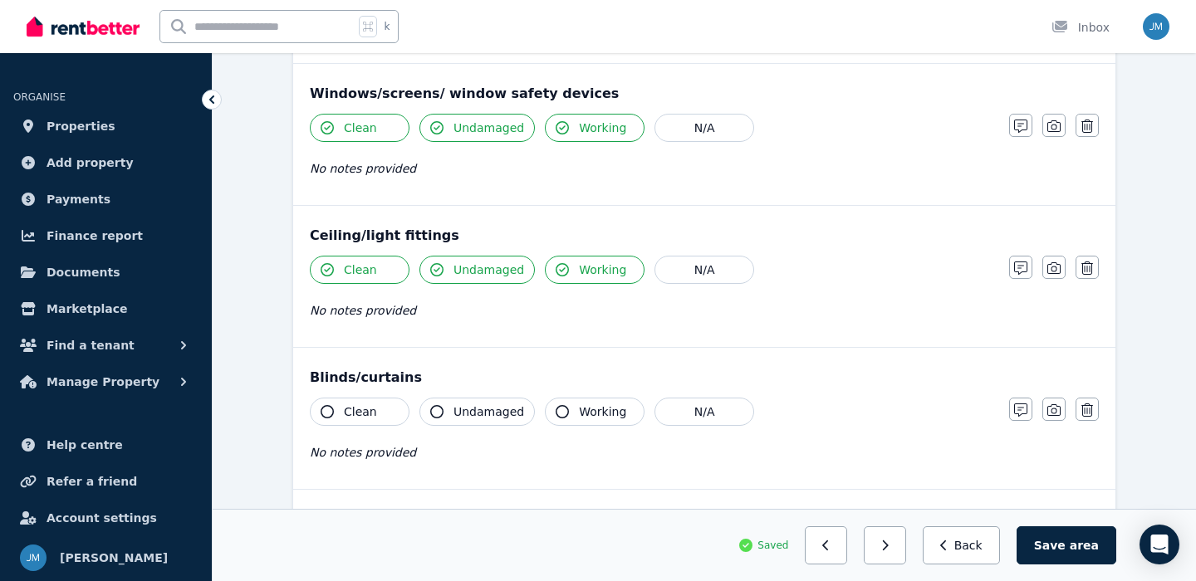
click at [370, 404] on span "Clean" at bounding box center [360, 412] width 33 height 17
click at [465, 407] on span "Undamaged" at bounding box center [488, 412] width 71 height 17
click at [556, 410] on icon "button" at bounding box center [562, 411] width 13 height 13
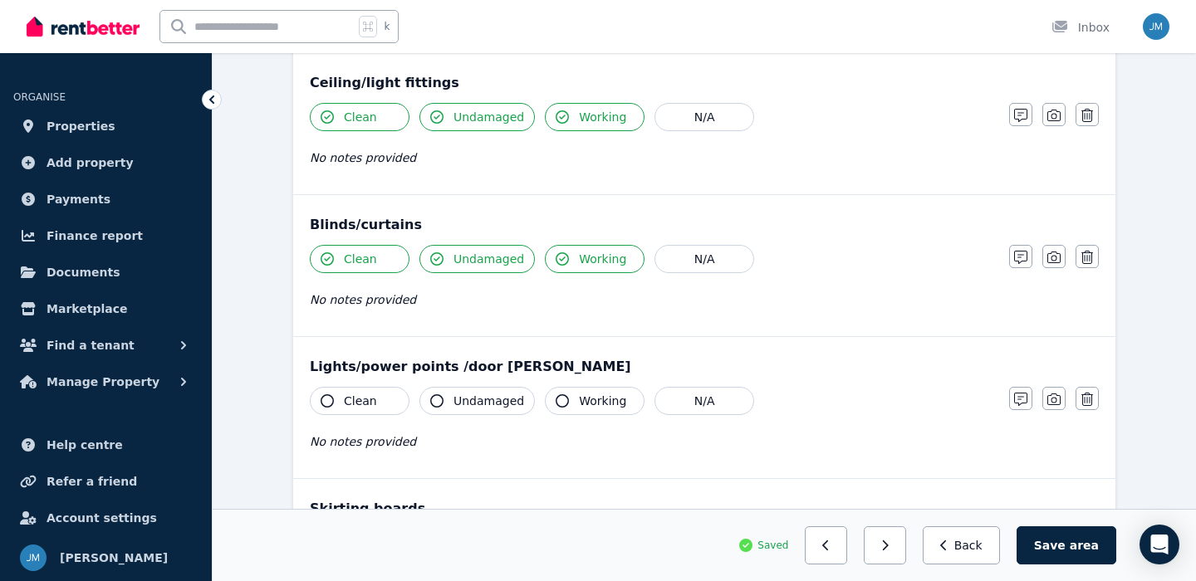
scroll to position [785, 0]
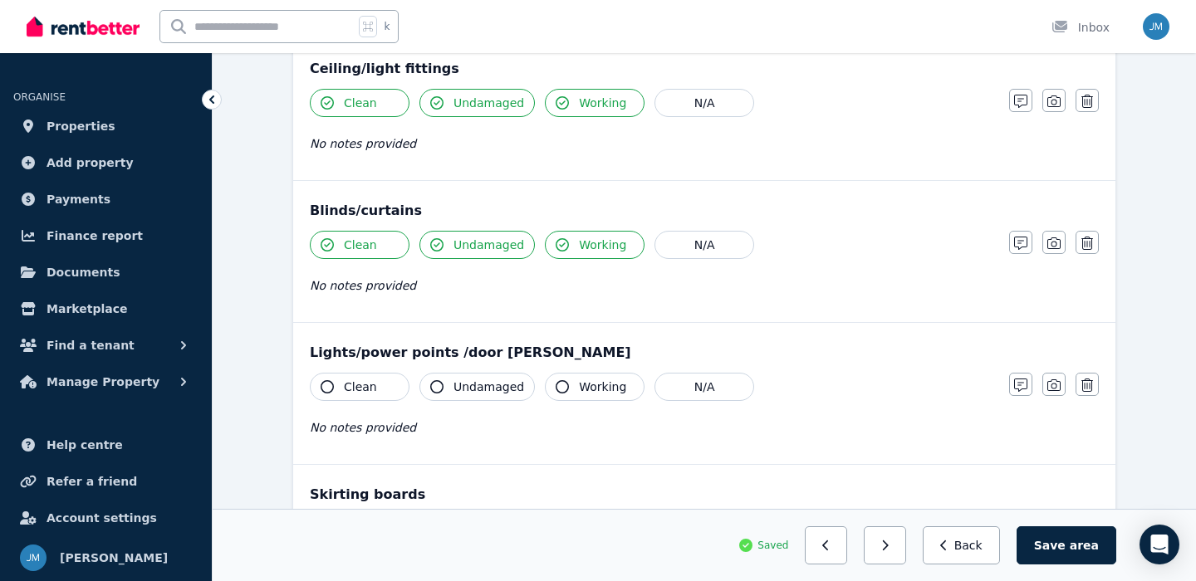
click at [385, 388] on button "Clean" at bounding box center [360, 387] width 100 height 28
click at [458, 388] on span "Undamaged" at bounding box center [488, 387] width 71 height 17
click at [588, 388] on span "Working" at bounding box center [602, 387] width 47 height 17
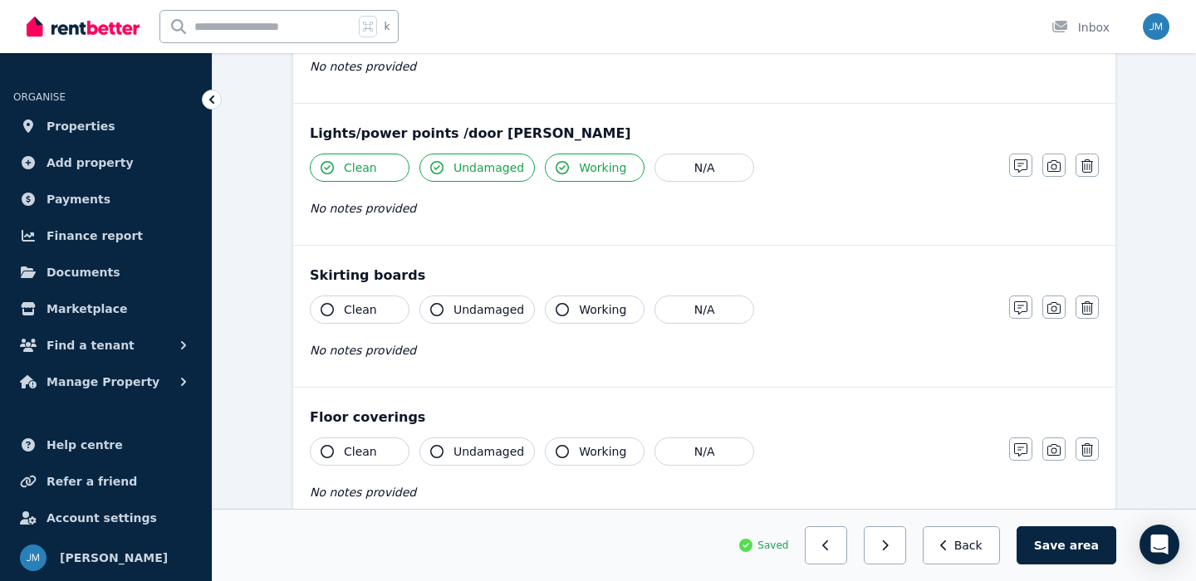
scroll to position [1018, 0]
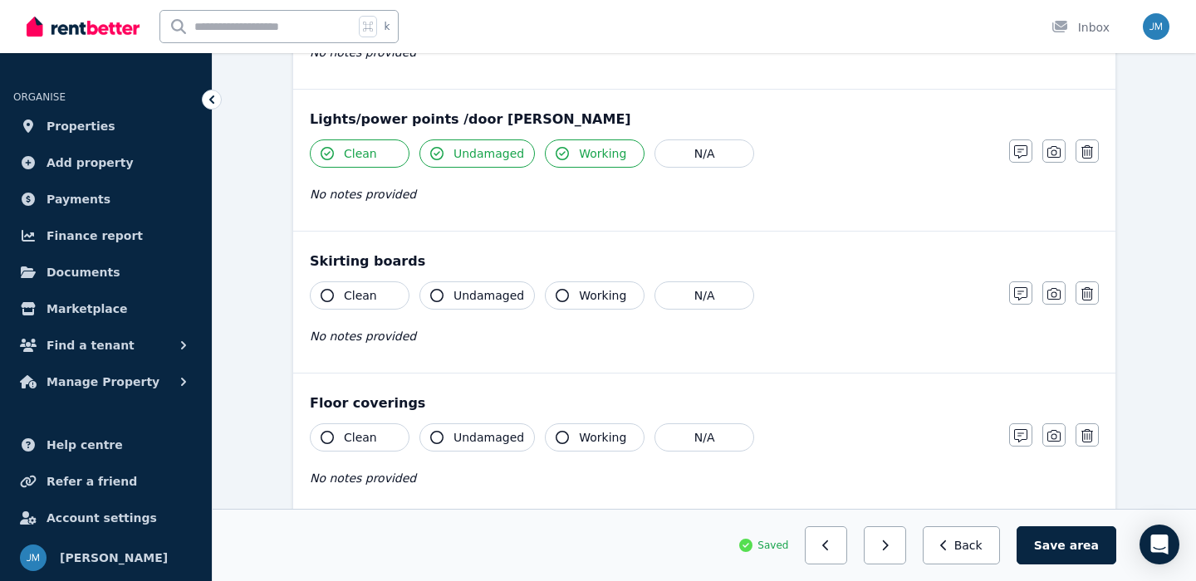
click at [365, 302] on span "Clean" at bounding box center [360, 295] width 33 height 17
click at [480, 303] on span "Undamaged" at bounding box center [488, 295] width 71 height 17
click at [576, 307] on button "Working" at bounding box center [595, 296] width 100 height 28
click at [399, 423] on div "Floor coverings Clean Undamaged Working N/A No notes provided Notes Photo Delete" at bounding box center [704, 444] width 822 height 141
click at [468, 435] on span "Undamaged" at bounding box center [488, 437] width 71 height 17
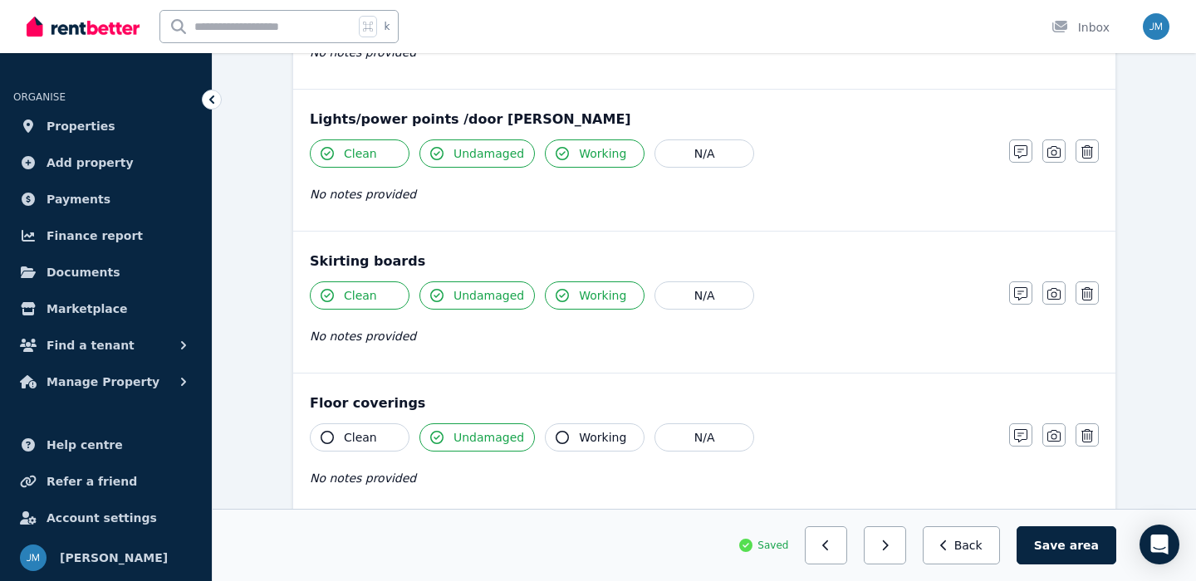
click at [375, 438] on button "Clean" at bounding box center [360, 438] width 100 height 28
click at [566, 444] on button "Working" at bounding box center [595, 438] width 100 height 28
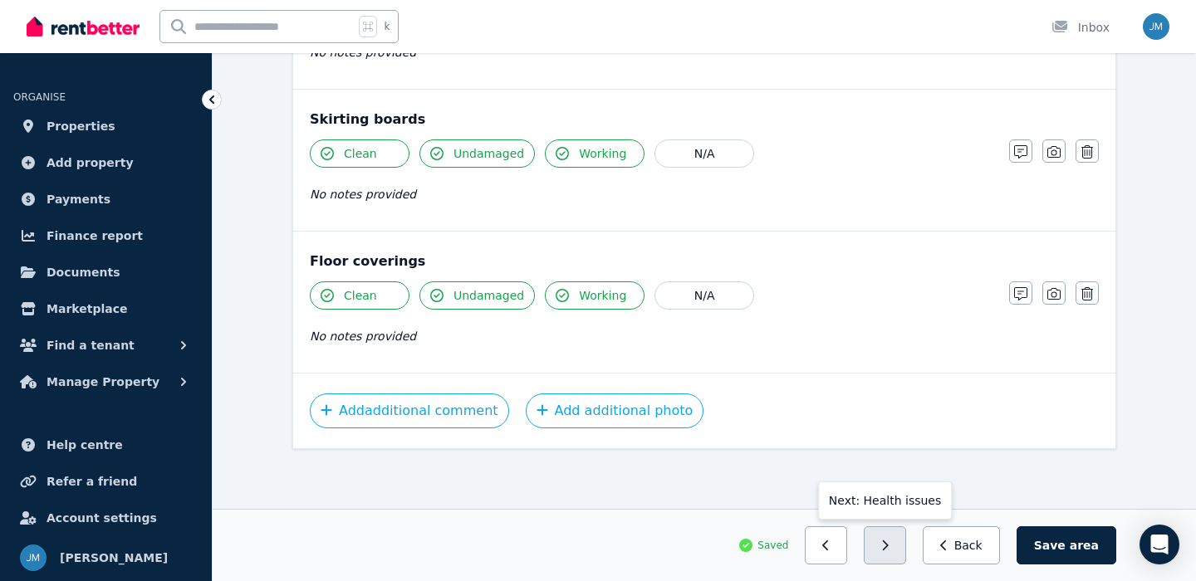
click at [903, 553] on button "button" at bounding box center [885, 545] width 42 height 38
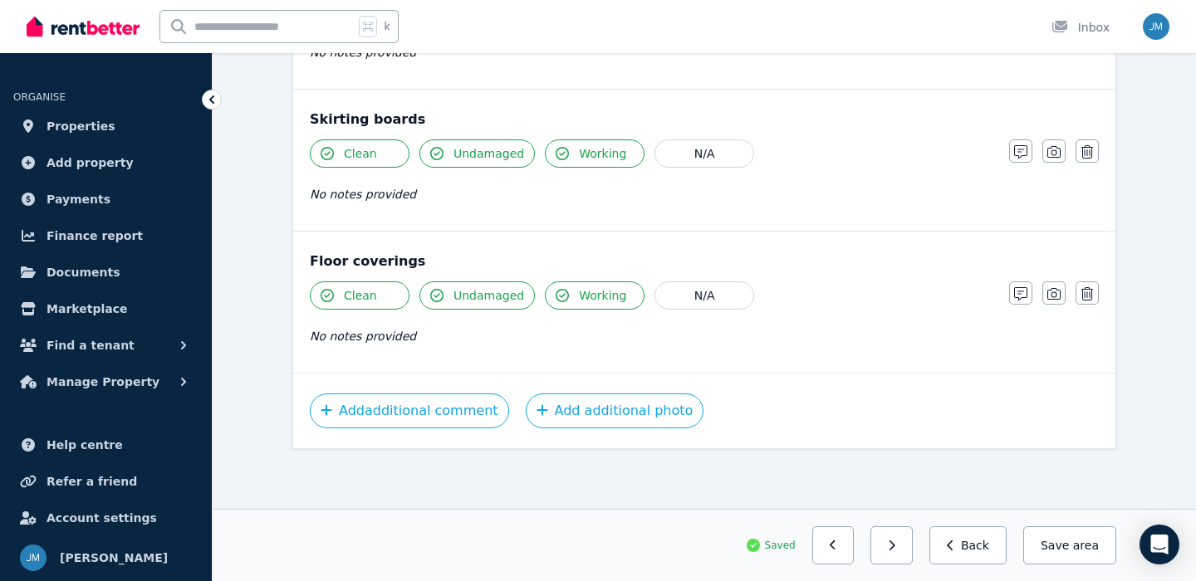
scroll to position [110, 0]
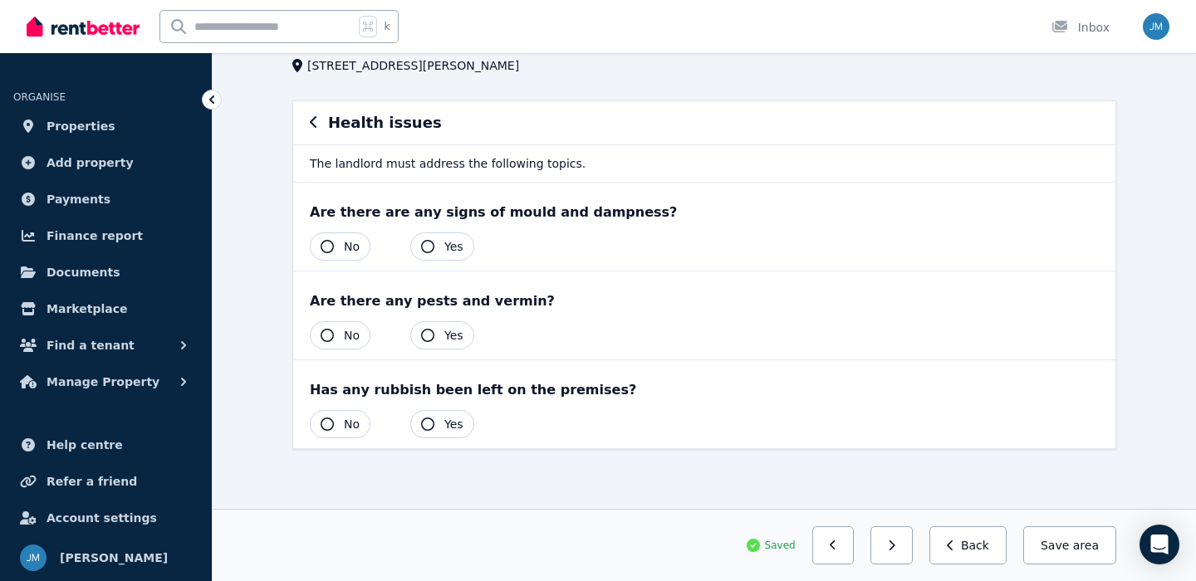
click at [335, 245] on button "No" at bounding box center [340, 247] width 61 height 28
click at [346, 340] on span "No" at bounding box center [352, 335] width 16 height 17
click at [341, 425] on button "No" at bounding box center [340, 424] width 61 height 28
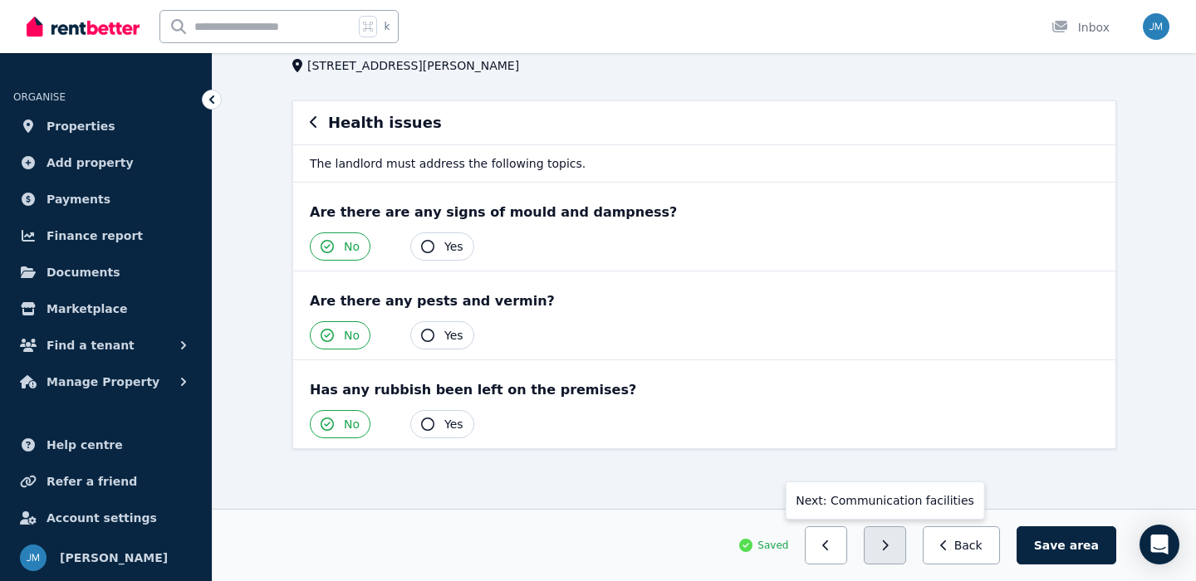
click at [890, 548] on button "button" at bounding box center [885, 545] width 42 height 38
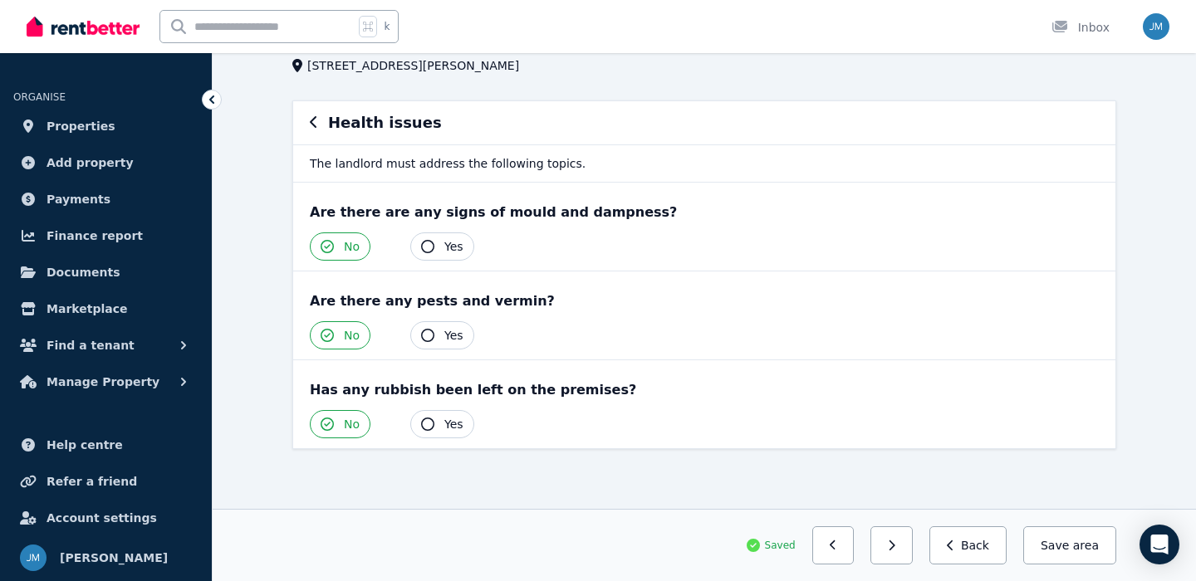
scroll to position [0, 0]
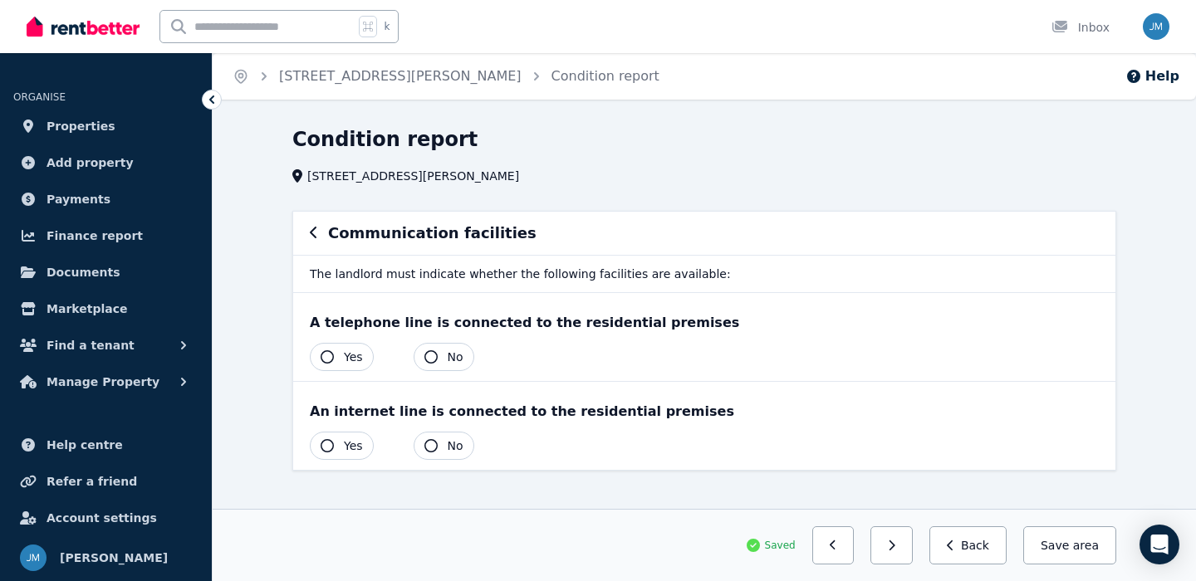
click at [465, 365] on button "No" at bounding box center [444, 357] width 61 height 28
click at [452, 447] on span "No" at bounding box center [456, 446] width 16 height 17
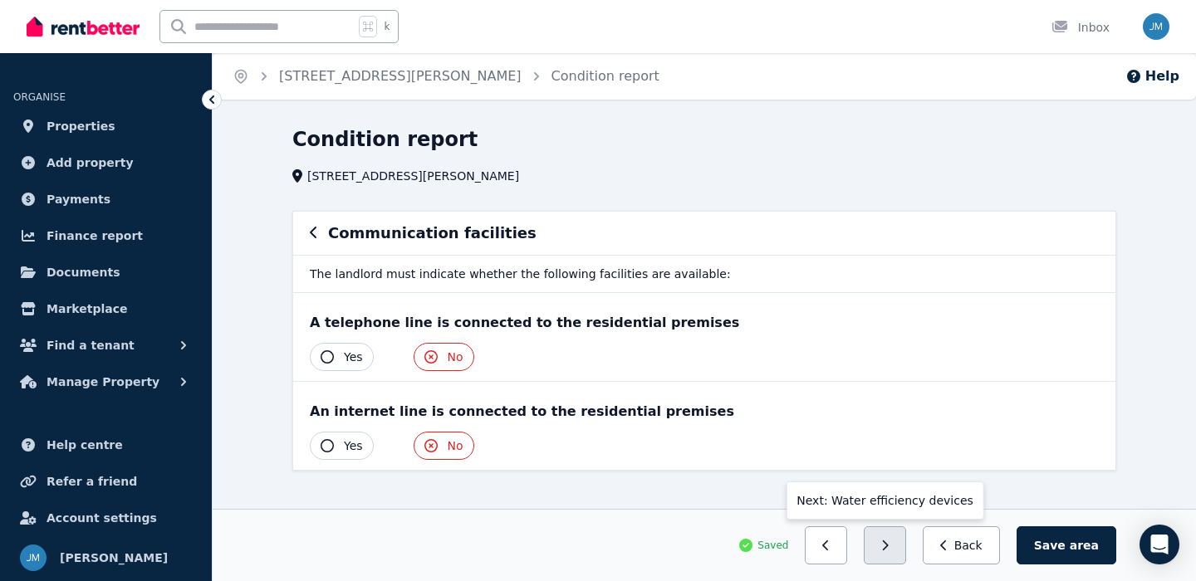
click at [889, 545] on icon "button" at bounding box center [884, 546] width 7 height 12
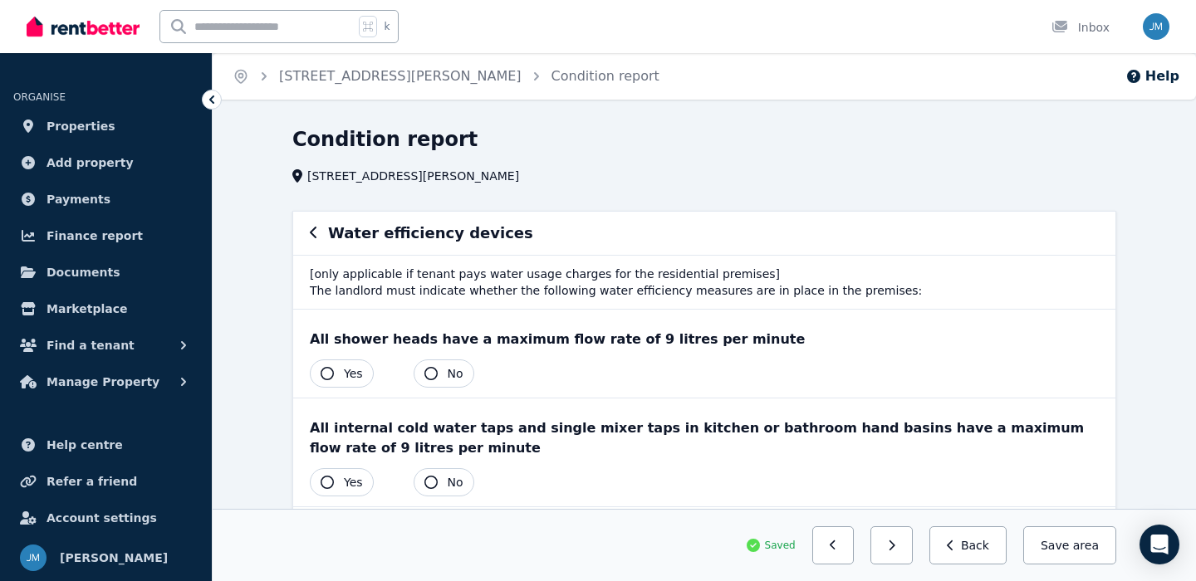
click at [360, 370] on span "Yes" at bounding box center [353, 373] width 19 height 17
click at [350, 482] on span "Yes" at bounding box center [353, 482] width 19 height 17
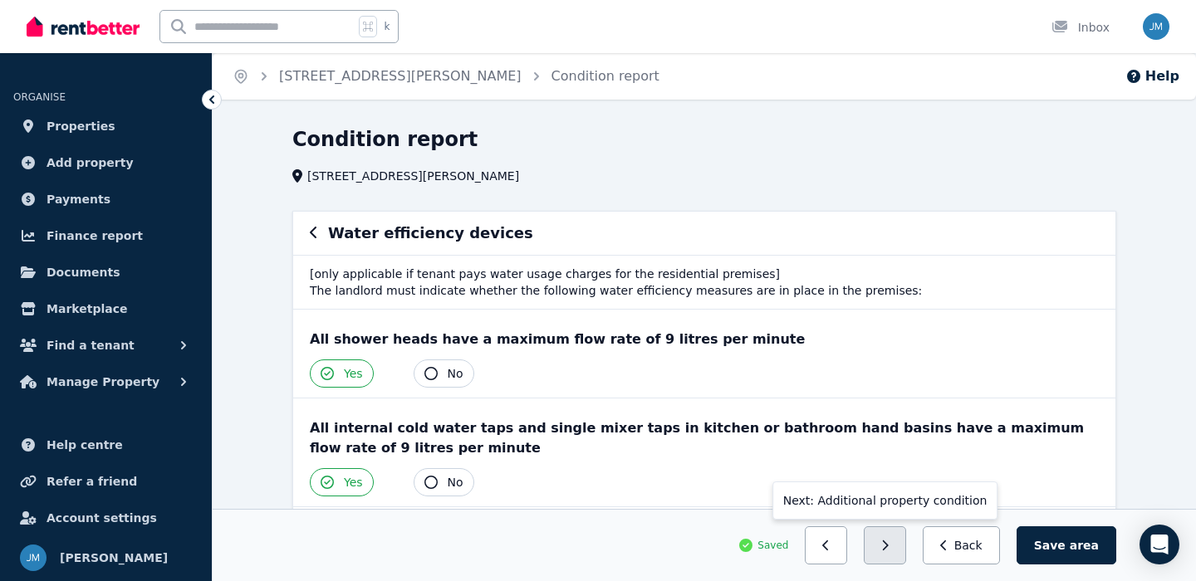
click at [905, 556] on button "button" at bounding box center [885, 545] width 42 height 38
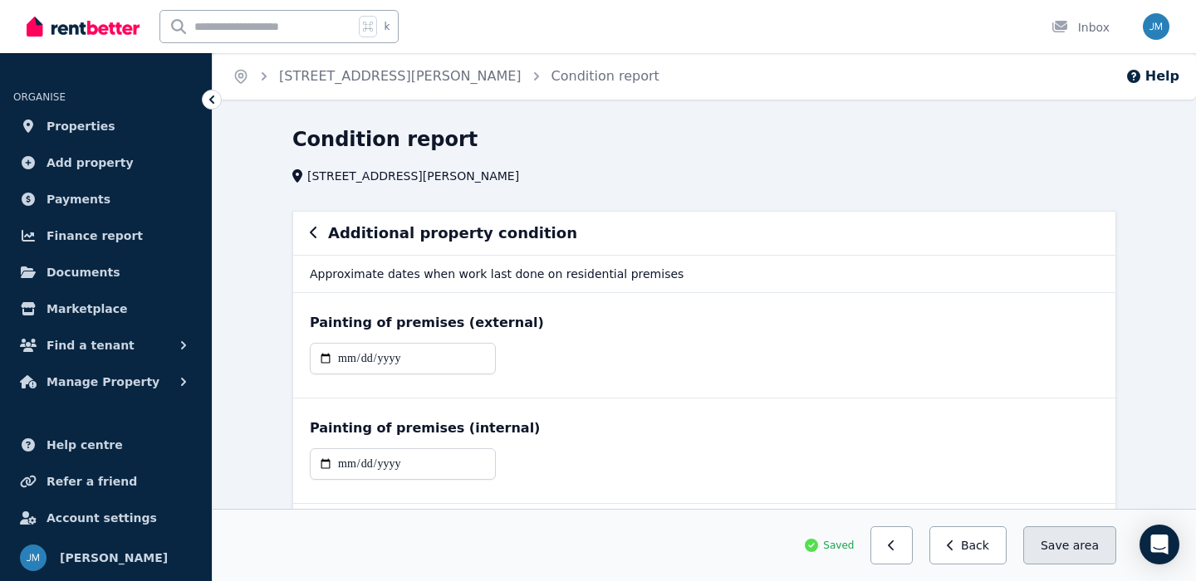
click at [1087, 546] on span "area" at bounding box center [1086, 545] width 26 height 17
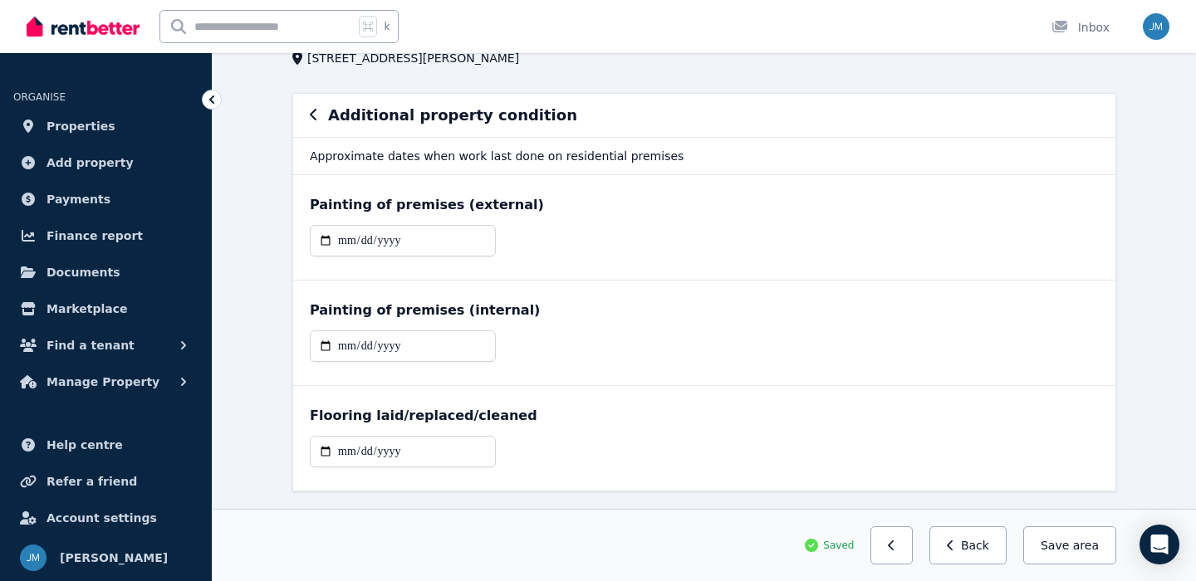
scroll to position [128, 0]
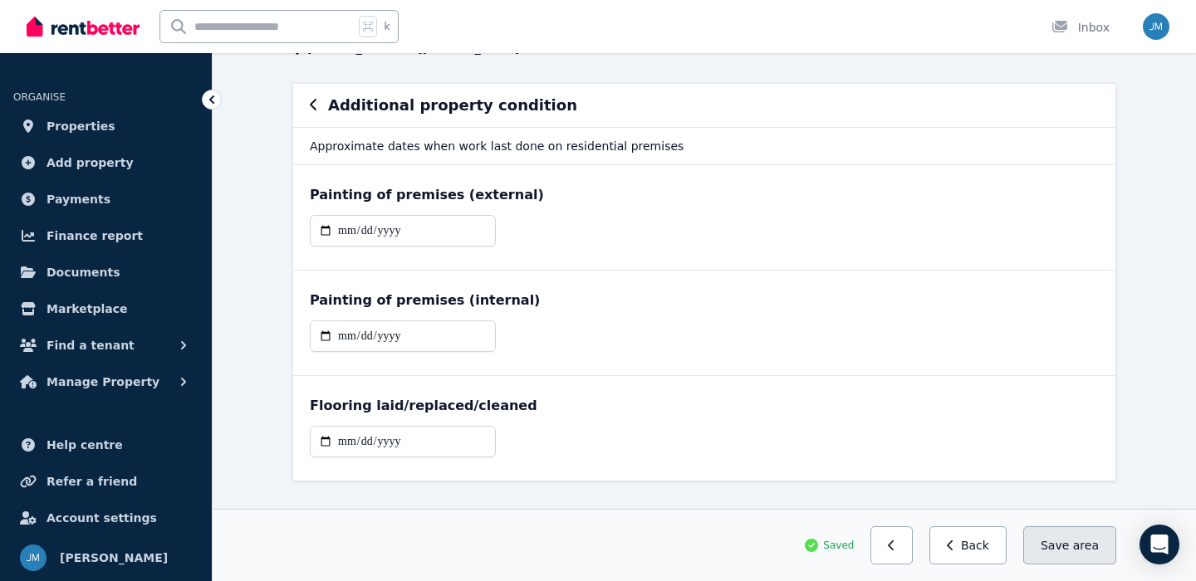
click at [1104, 556] on button "Save area" at bounding box center [1069, 545] width 93 height 38
click at [420, 220] on input "date" at bounding box center [403, 231] width 186 height 32
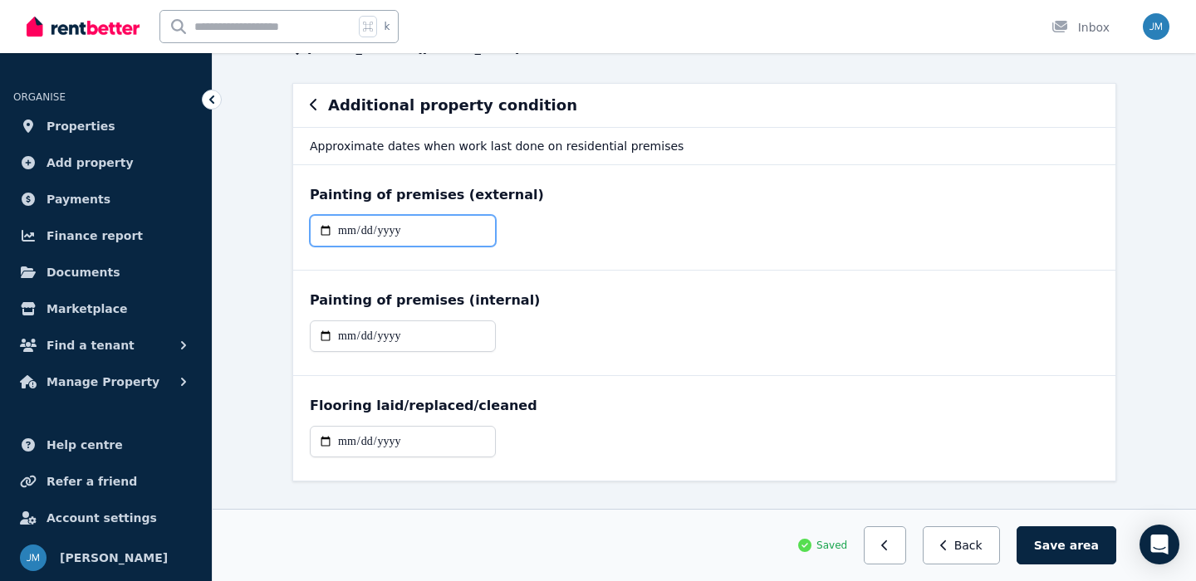
type input "**********"
click at [383, 234] on input "**********" at bounding box center [403, 231] width 186 height 32
click at [383, 227] on input "**********" at bounding box center [403, 231] width 186 height 32
type input "**********"
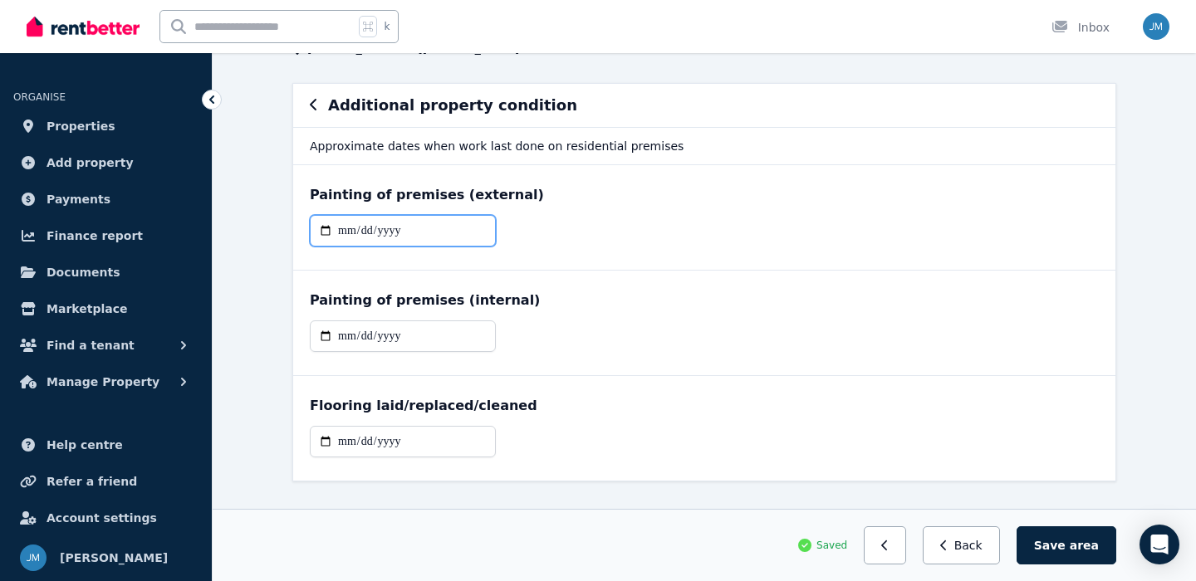
type input "**********"
click at [348, 323] on input "date" at bounding box center [403, 337] width 186 height 32
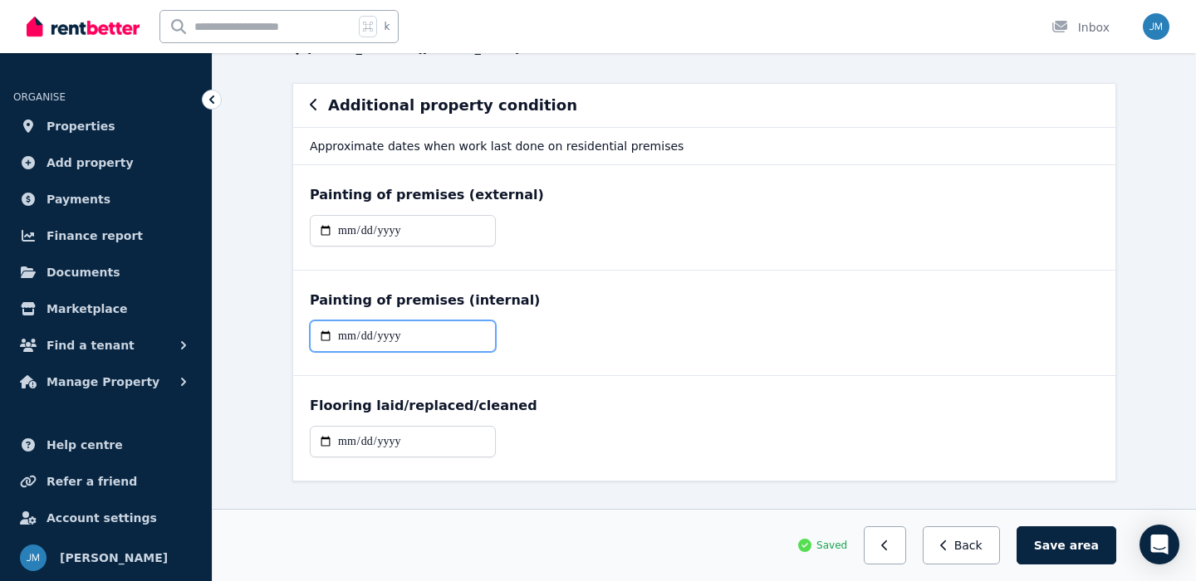
type input "**********"
click at [356, 446] on input "date" at bounding box center [403, 442] width 186 height 32
click at [345, 443] on input "date" at bounding box center [403, 442] width 186 height 32
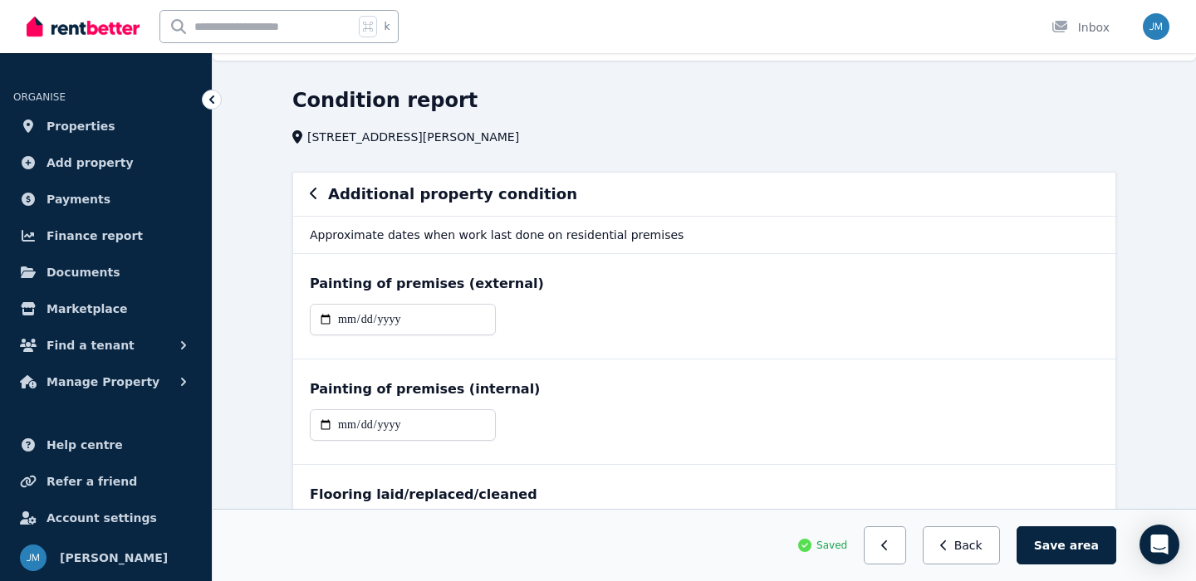
scroll to position [0, 0]
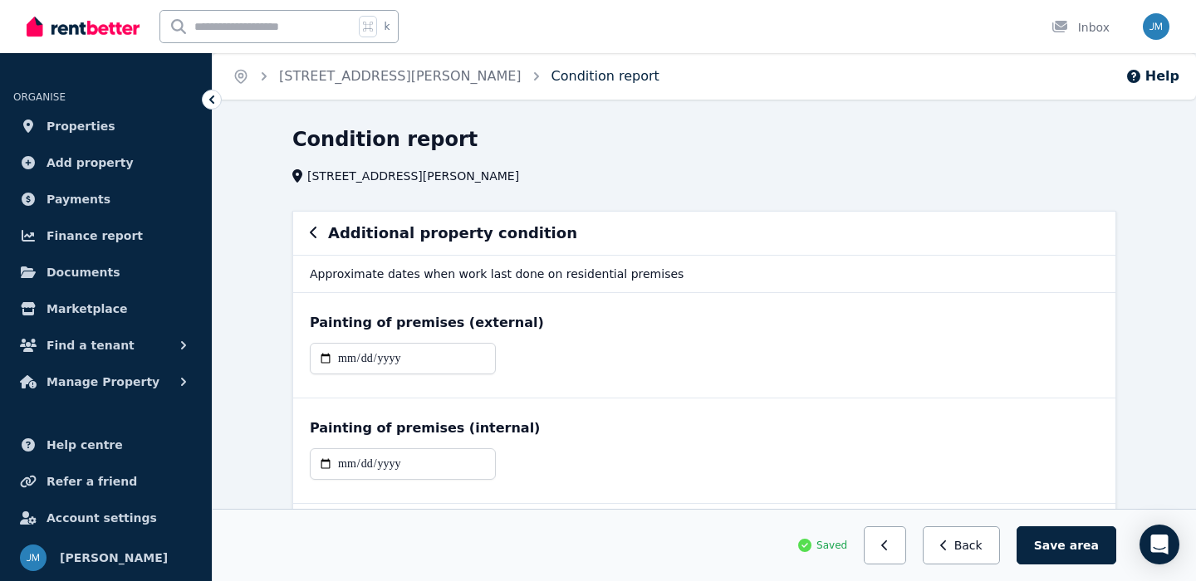
click at [551, 75] on link "Condition report" at bounding box center [605, 76] width 108 height 16
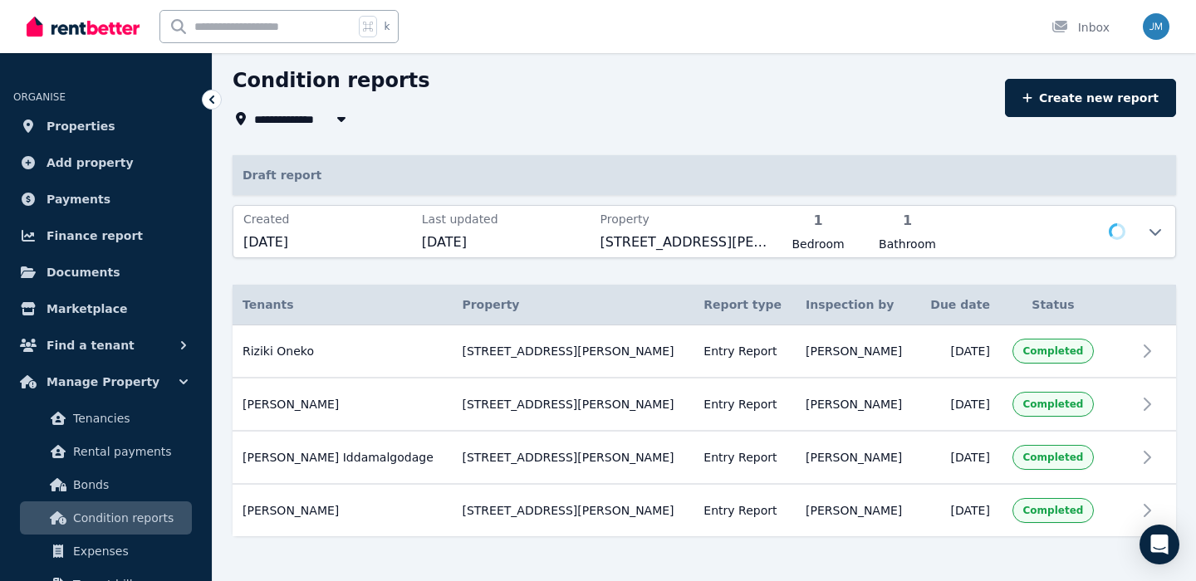
scroll to position [42, 0]
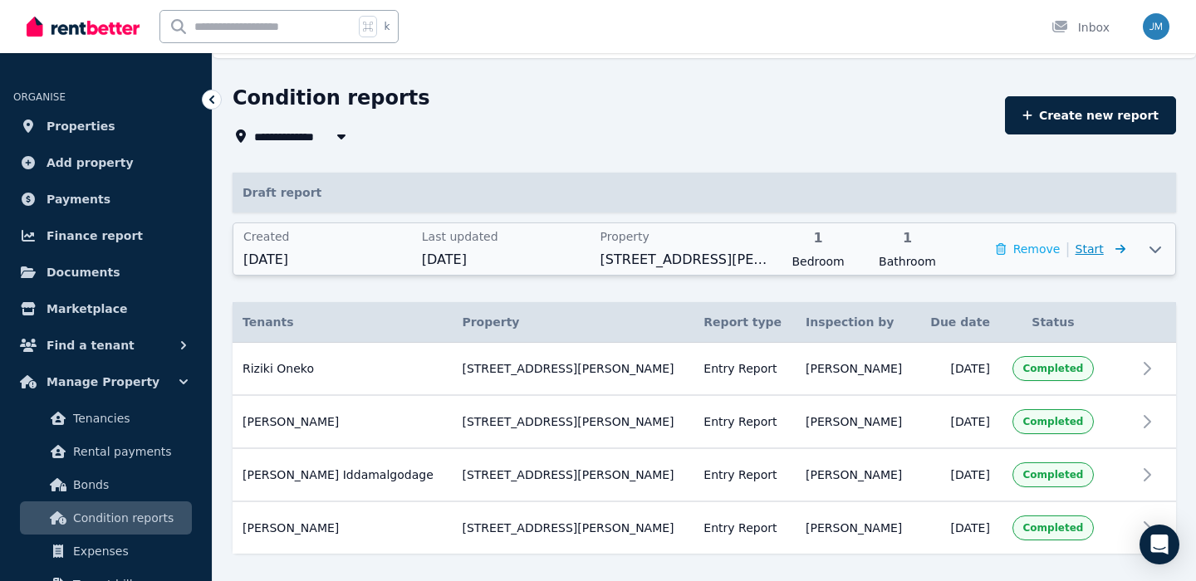
click at [1119, 248] on icon at bounding box center [1117, 249] width 17 height 12
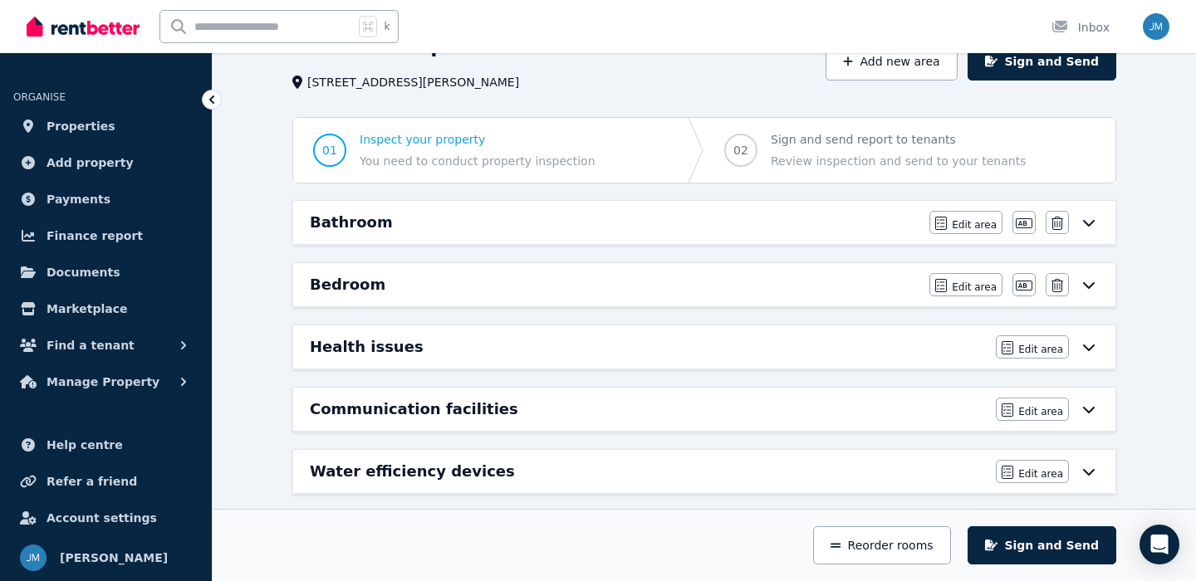
scroll to position [100, 0]
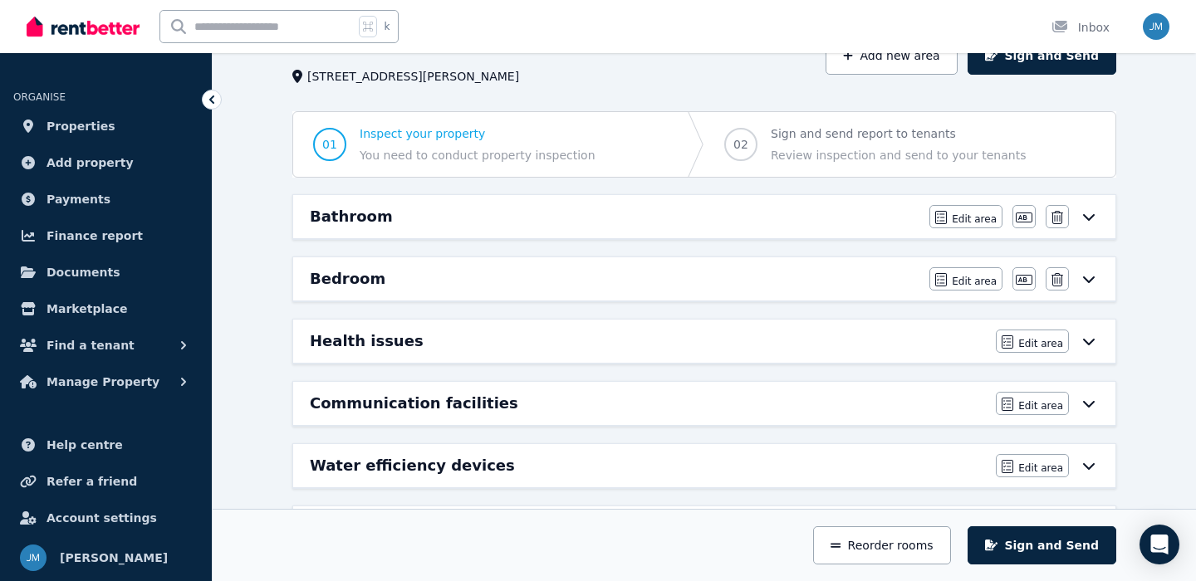
click at [889, 283] on div "Bedroom" at bounding box center [615, 278] width 610 height 23
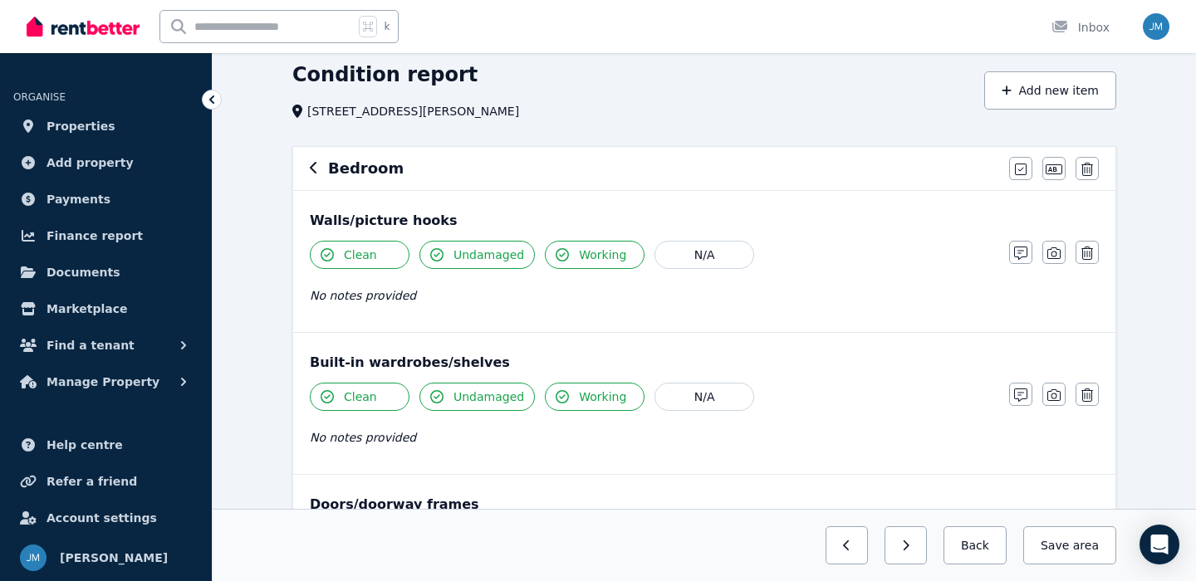
scroll to position [62, 0]
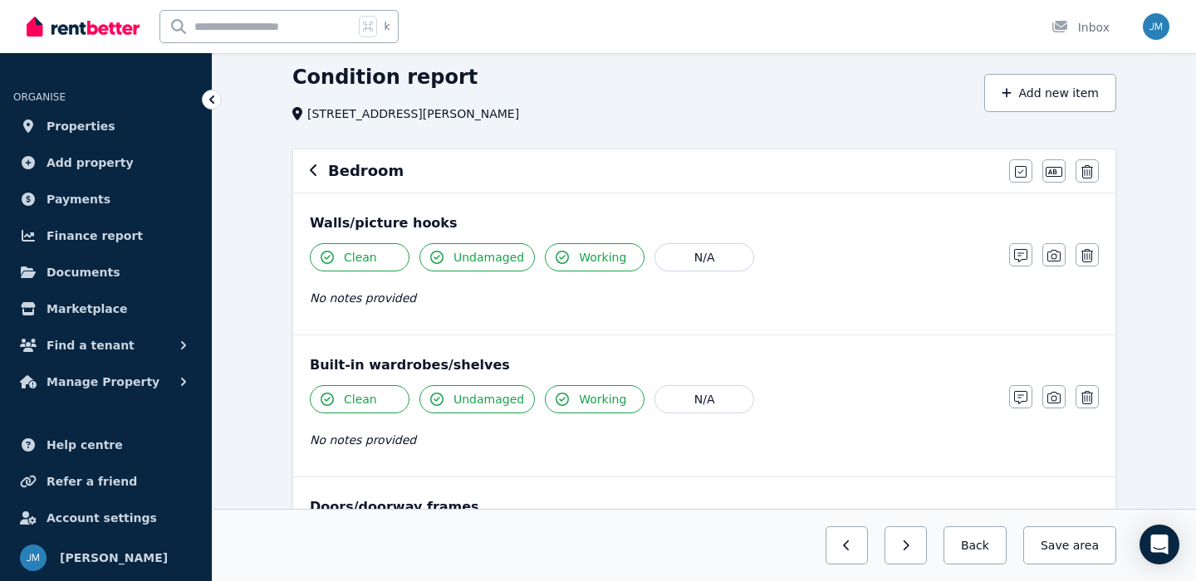
click at [316, 174] on icon "button" at bounding box center [314, 170] width 8 height 13
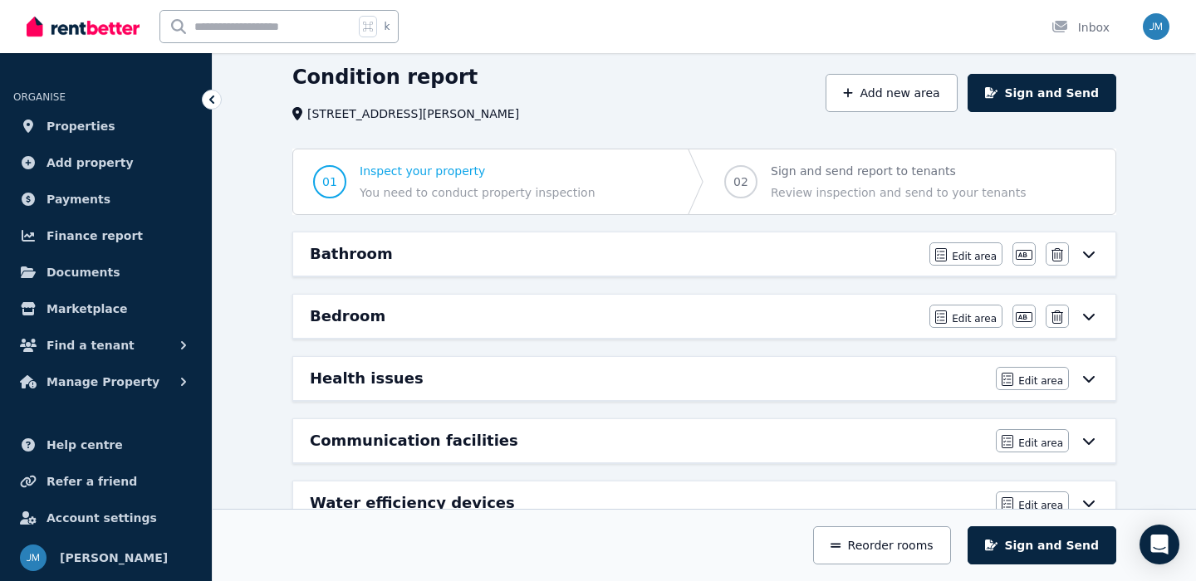
click at [773, 270] on div "Bathroom Edit area Edit area Edit name Delete" at bounding box center [704, 254] width 822 height 43
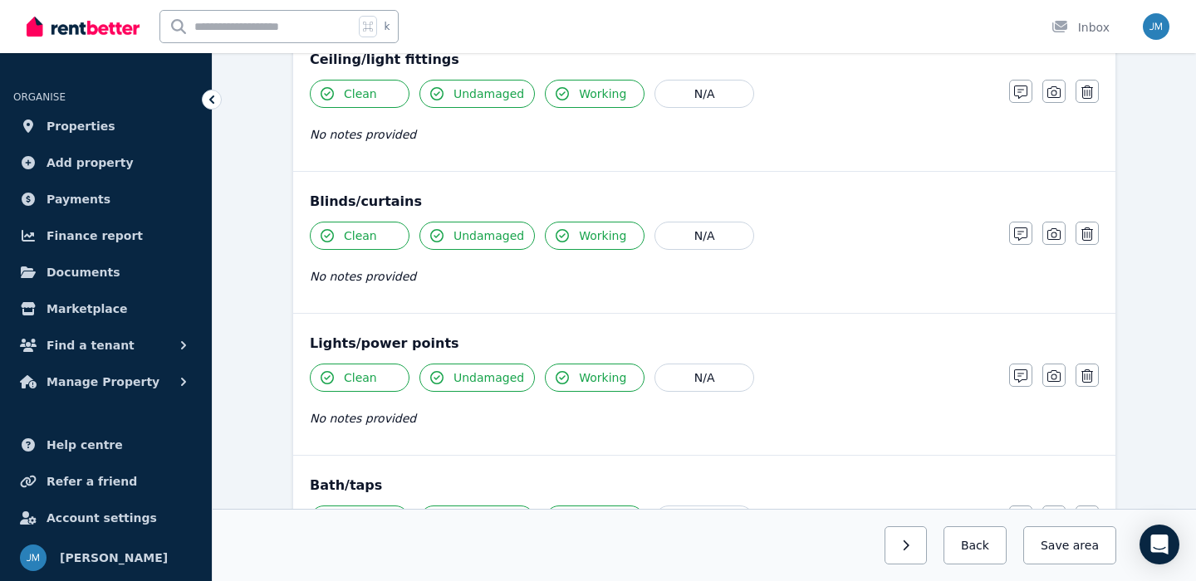
scroll to position [952, 0]
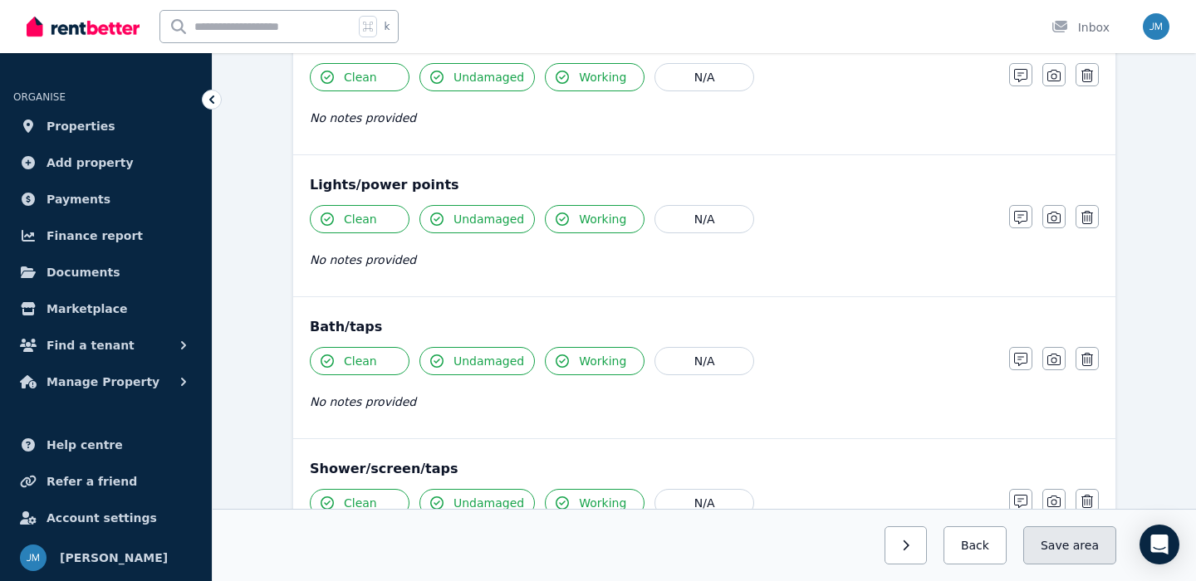
click at [1073, 556] on button "Save area" at bounding box center [1069, 545] width 93 height 38
click at [950, 551] on button "Back" at bounding box center [967, 545] width 77 height 38
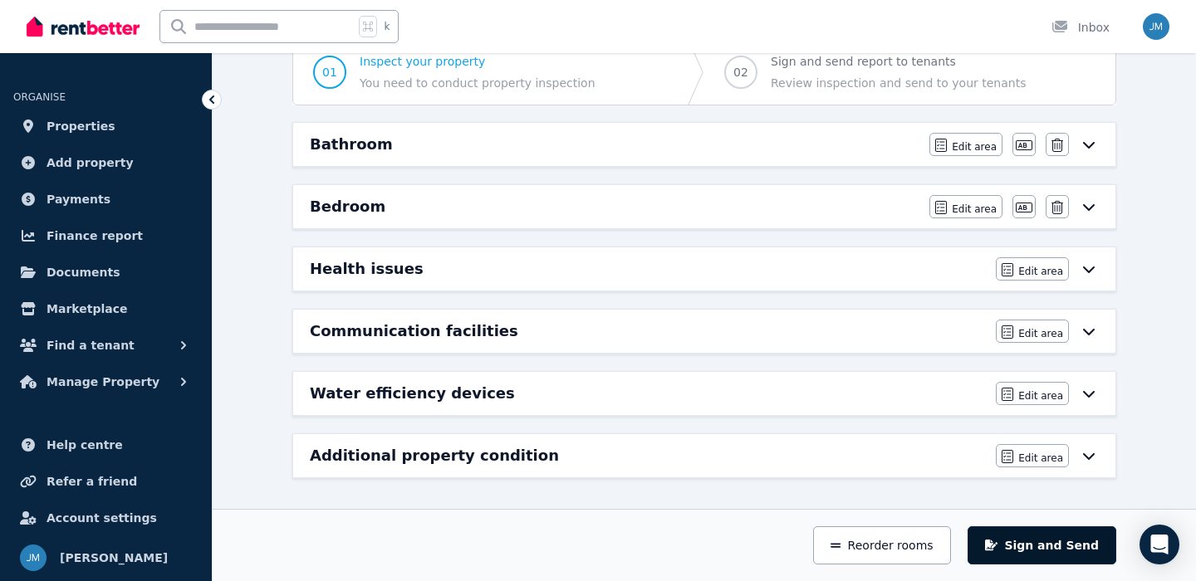
click at [1027, 541] on button "Sign and Send" at bounding box center [1041, 545] width 149 height 38
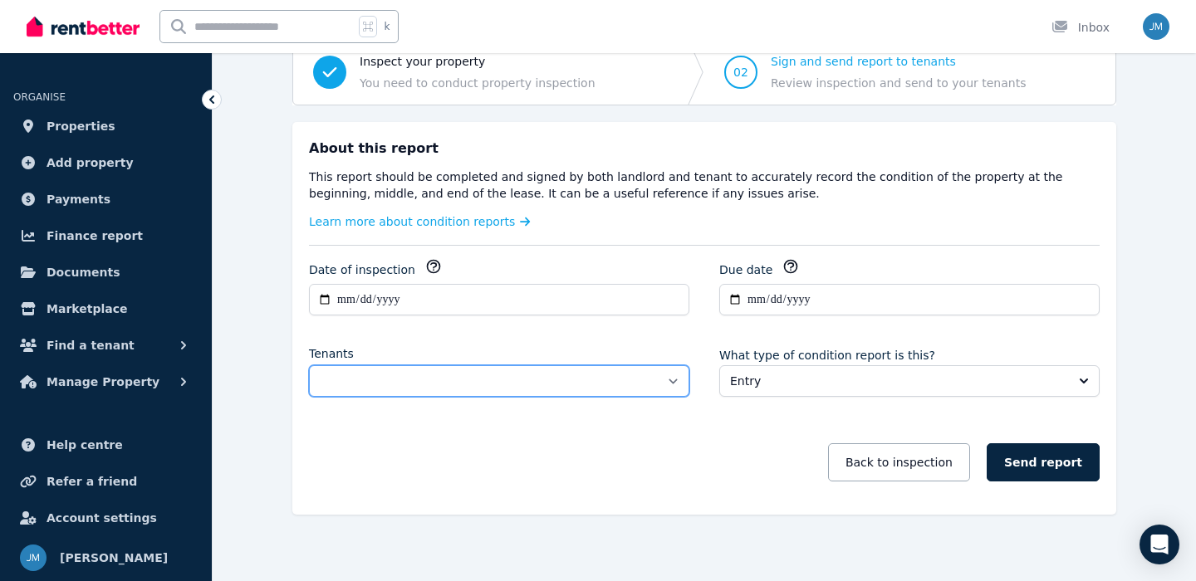
click at [666, 375] on select "**********" at bounding box center [499, 381] width 380 height 32
select select "**********"
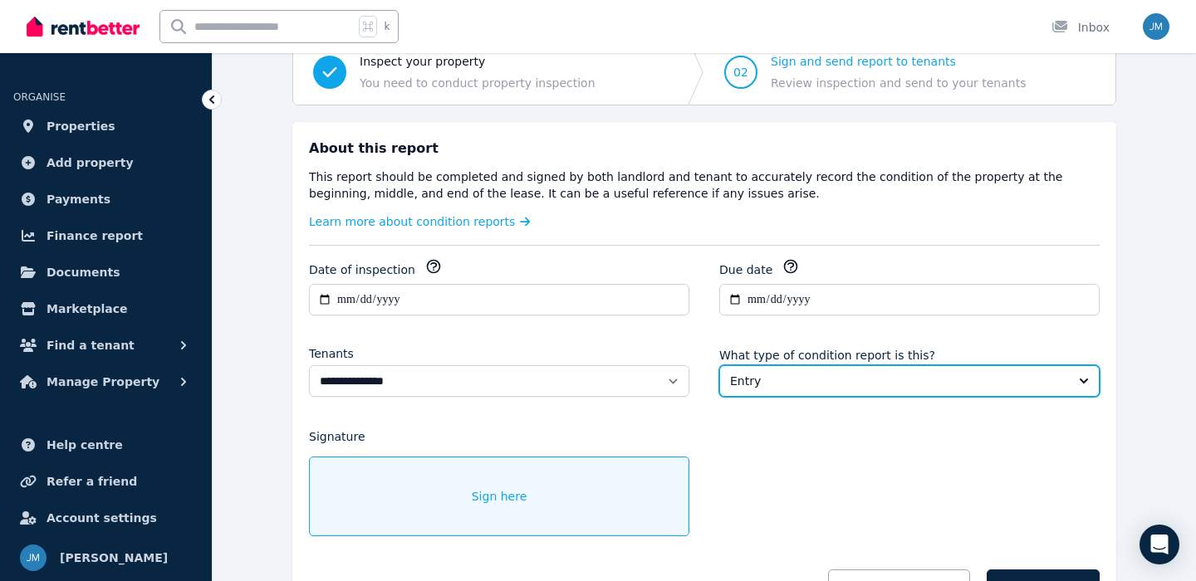
click at [786, 378] on span "Entry" at bounding box center [897, 381] width 335 height 17
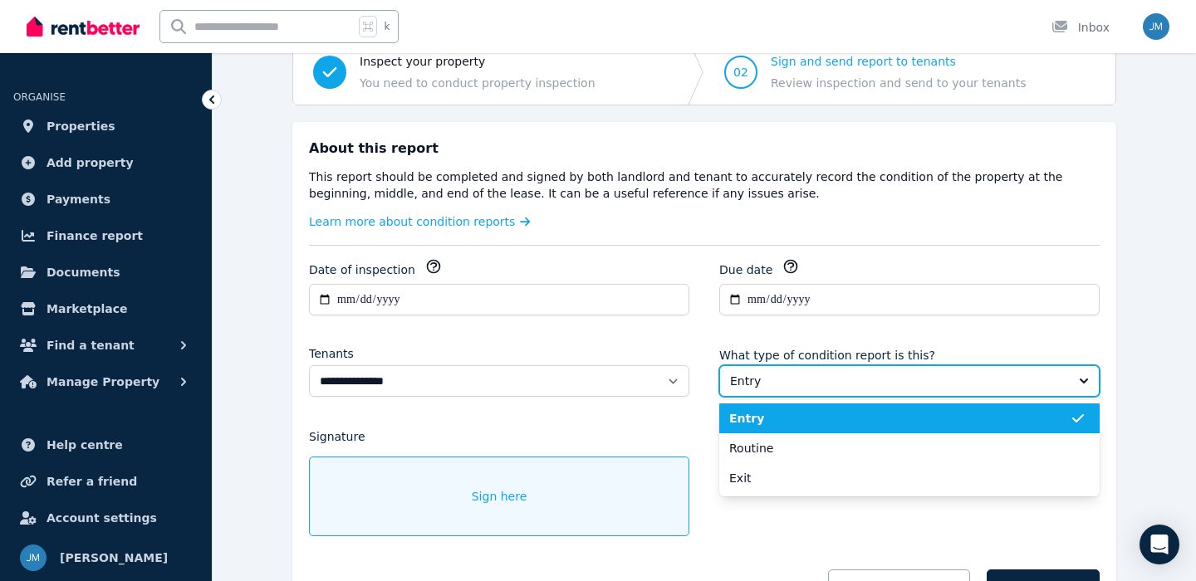
click at [786, 378] on span "Entry" at bounding box center [897, 381] width 335 height 17
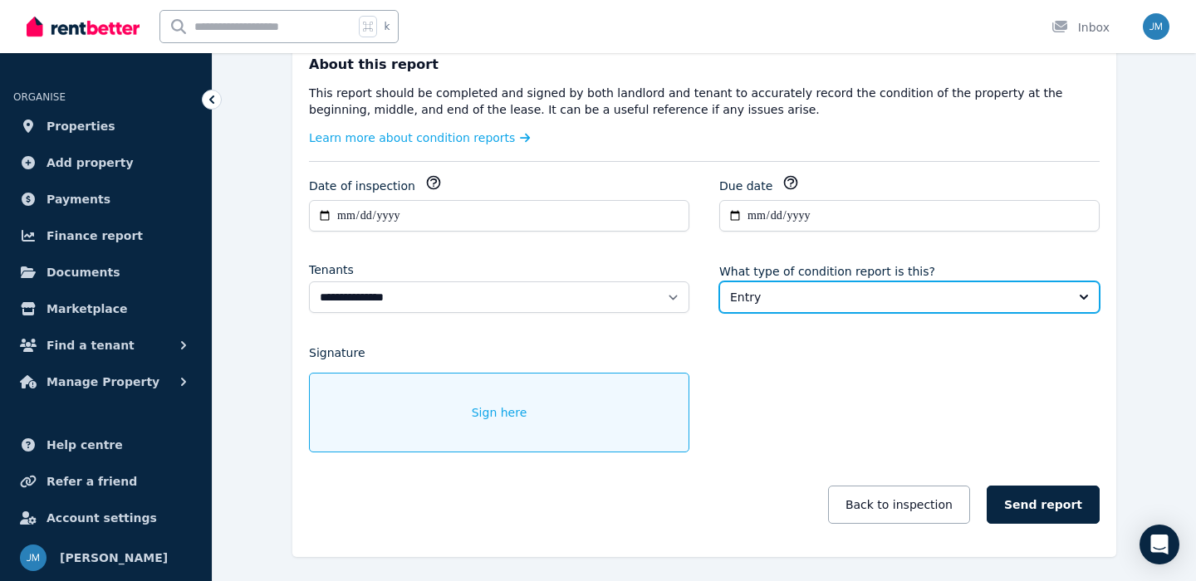
scroll to position [259, 0]
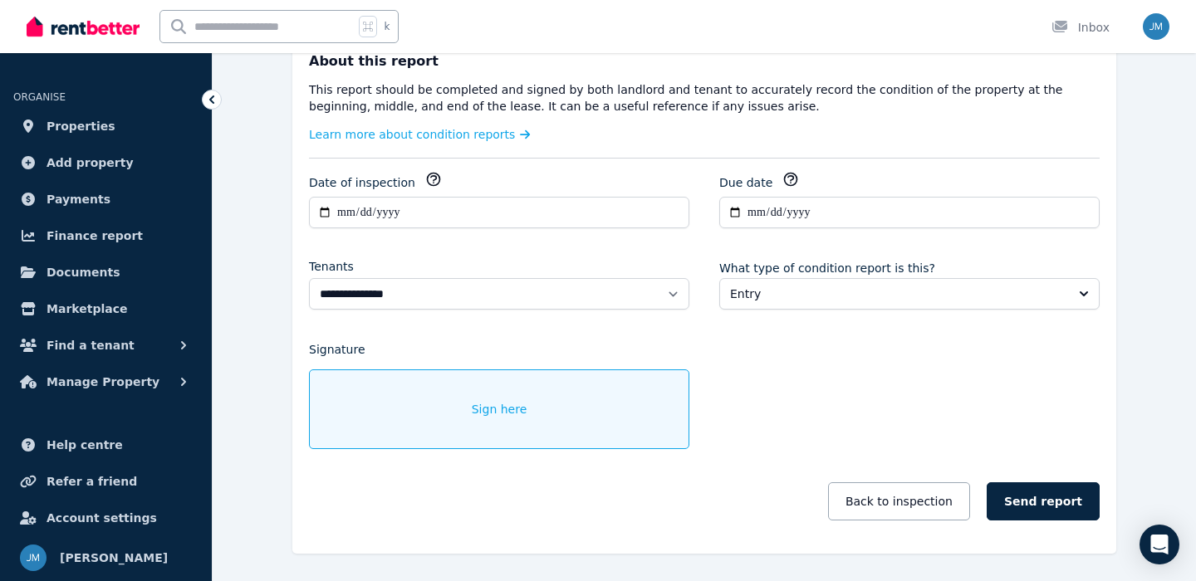
click at [595, 387] on div "Sign here" at bounding box center [499, 410] width 380 height 80
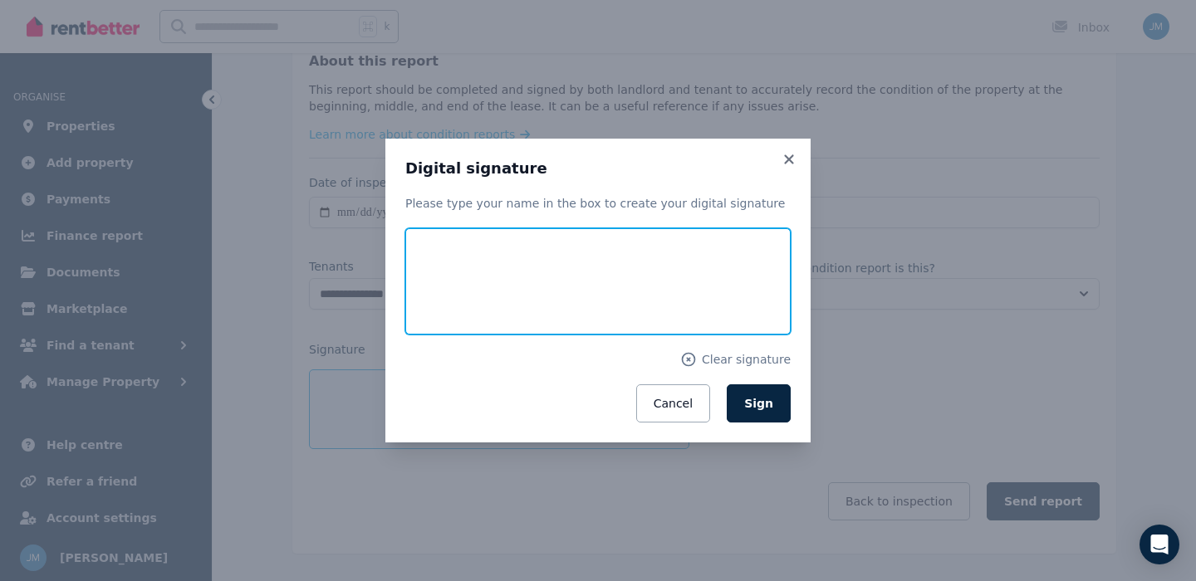
click at [532, 306] on input "text" at bounding box center [597, 281] width 385 height 106
type input "********"
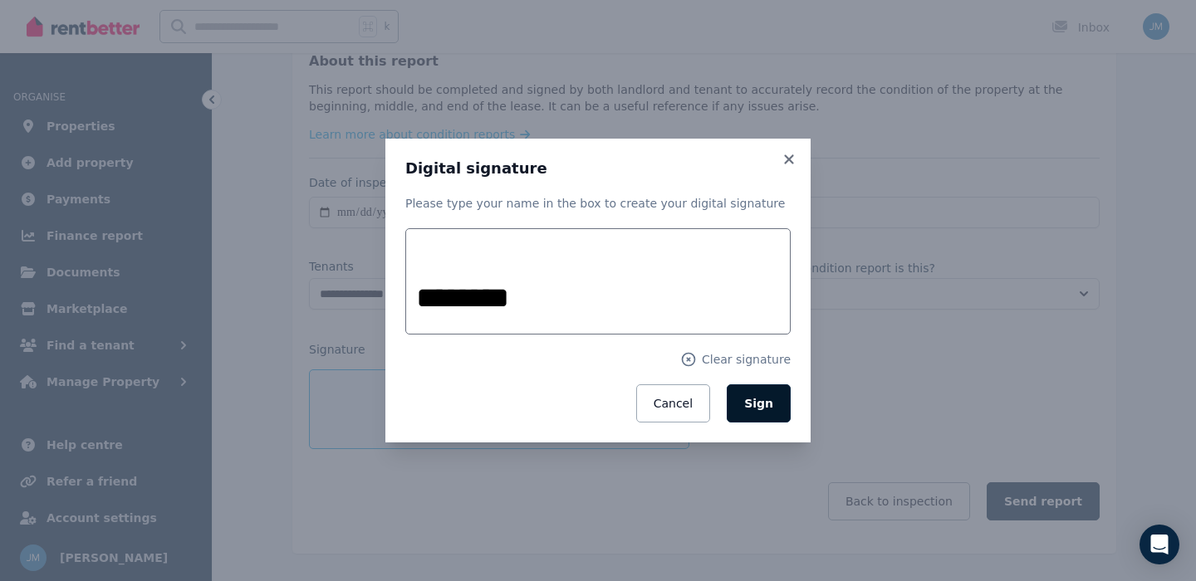
click at [746, 404] on button "Sign" at bounding box center [759, 403] width 64 height 38
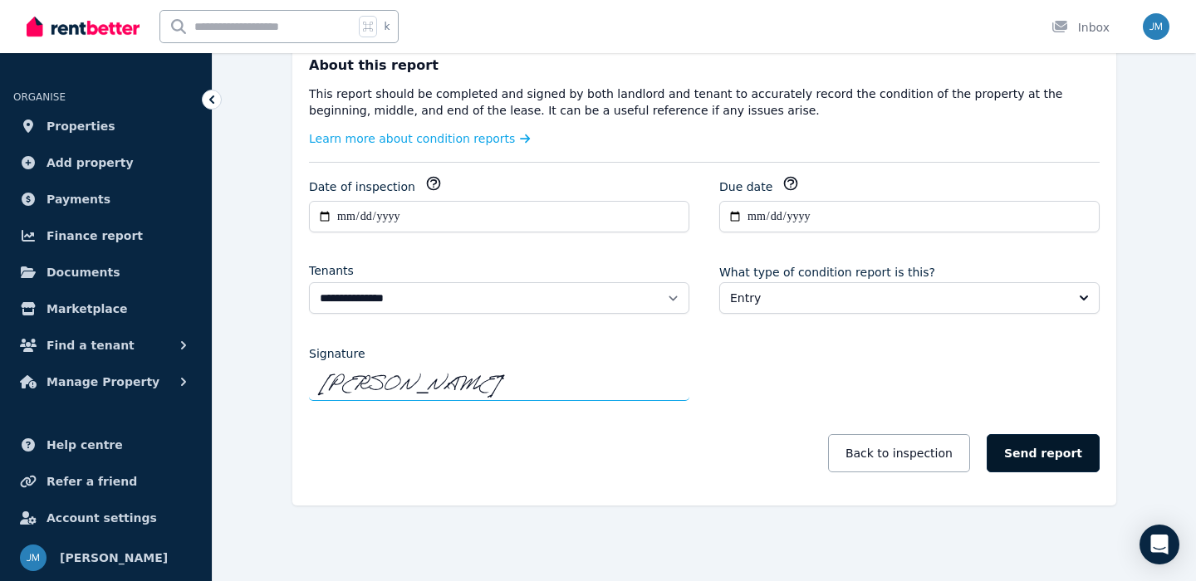
click at [1026, 444] on button "Send report" at bounding box center [1043, 453] width 113 height 38
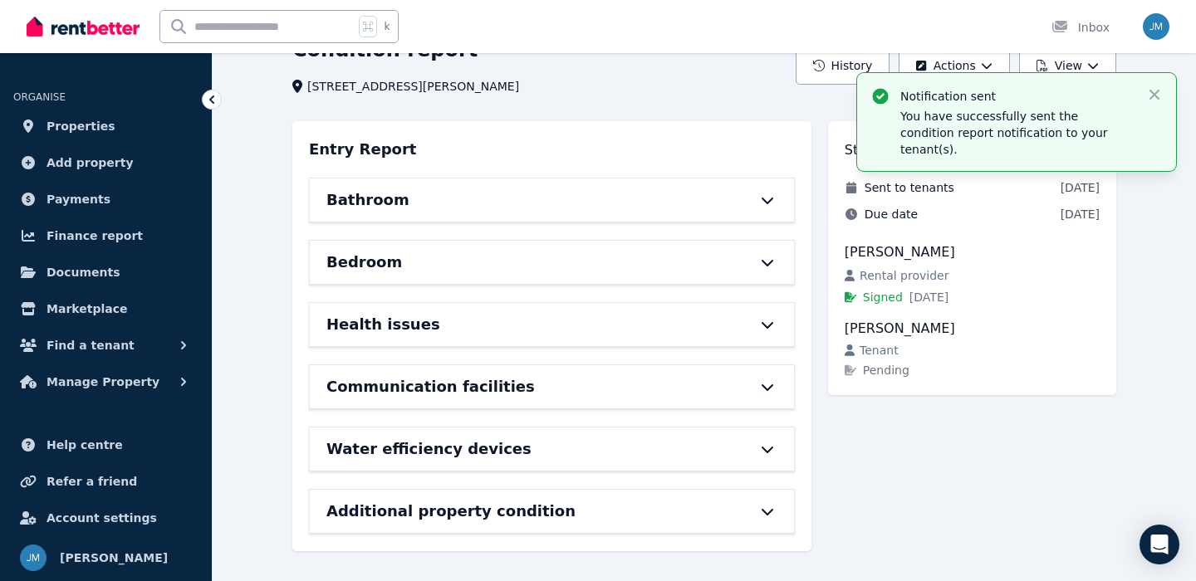
scroll to position [0, 0]
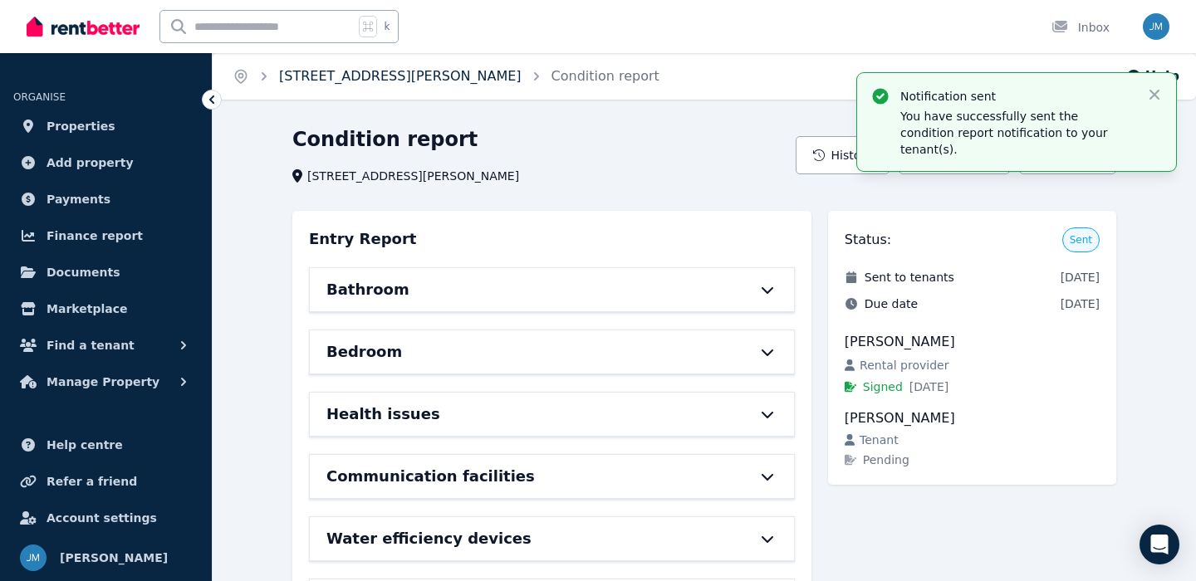
click at [399, 77] on link "[STREET_ADDRESS][PERSON_NAME]" at bounding box center [400, 76] width 242 height 16
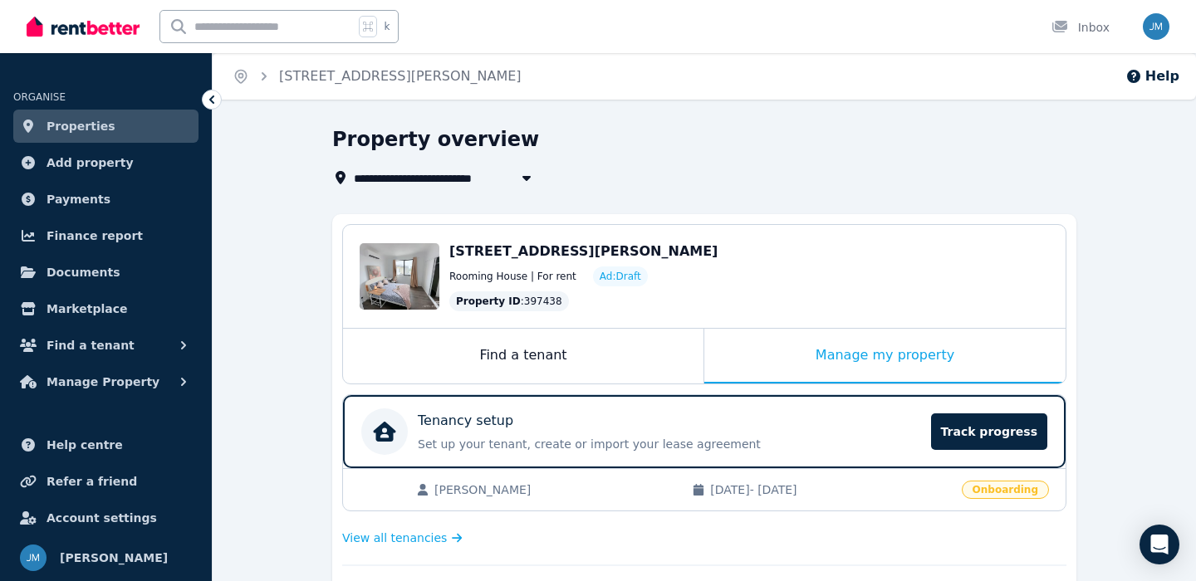
click at [92, 130] on span "Properties" at bounding box center [81, 126] width 69 height 20
